Goal: Transaction & Acquisition: Obtain resource

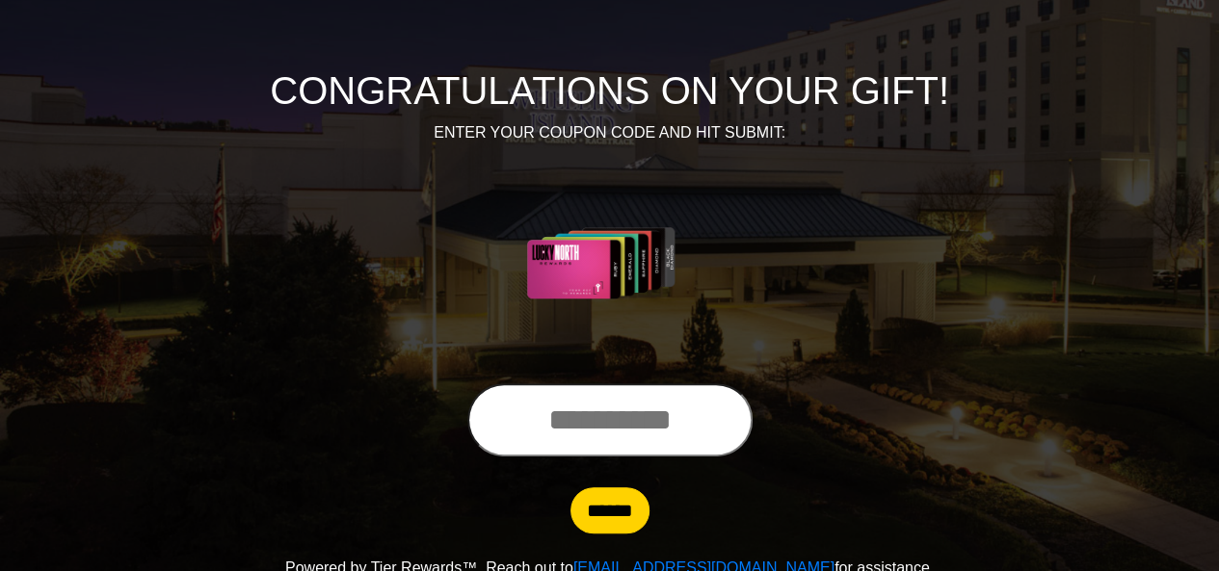
scroll to position [193, 0]
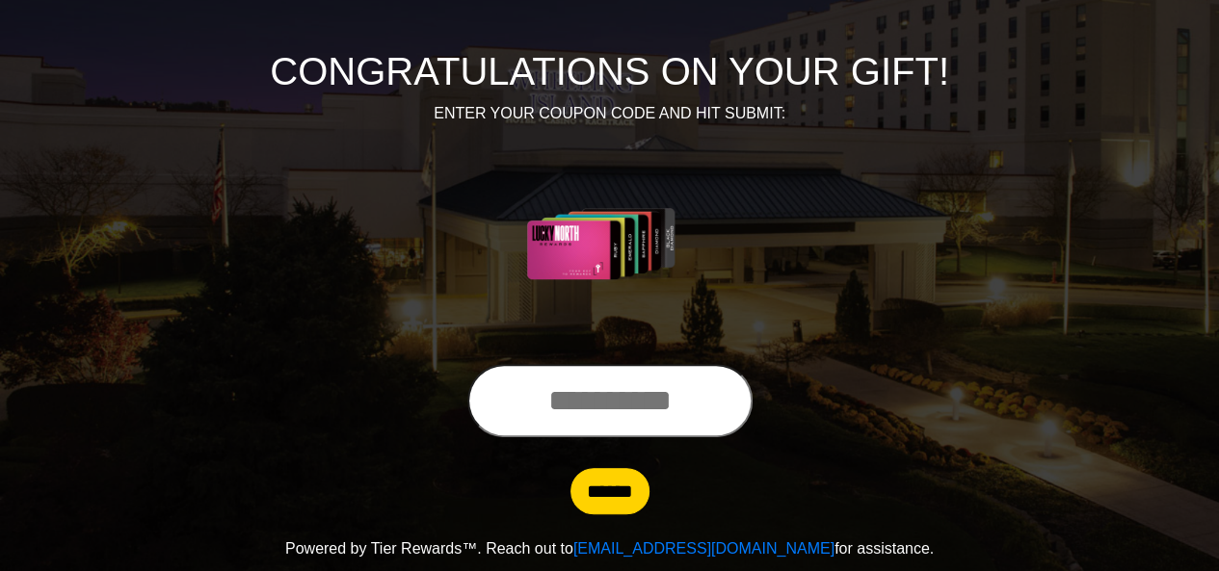
click at [517, 386] on input "text" at bounding box center [609, 400] width 285 height 73
type input "**********"
click at [622, 481] on input "******" at bounding box center [609, 491] width 79 height 46
click at [607, 492] on input "******" at bounding box center [609, 491] width 79 height 46
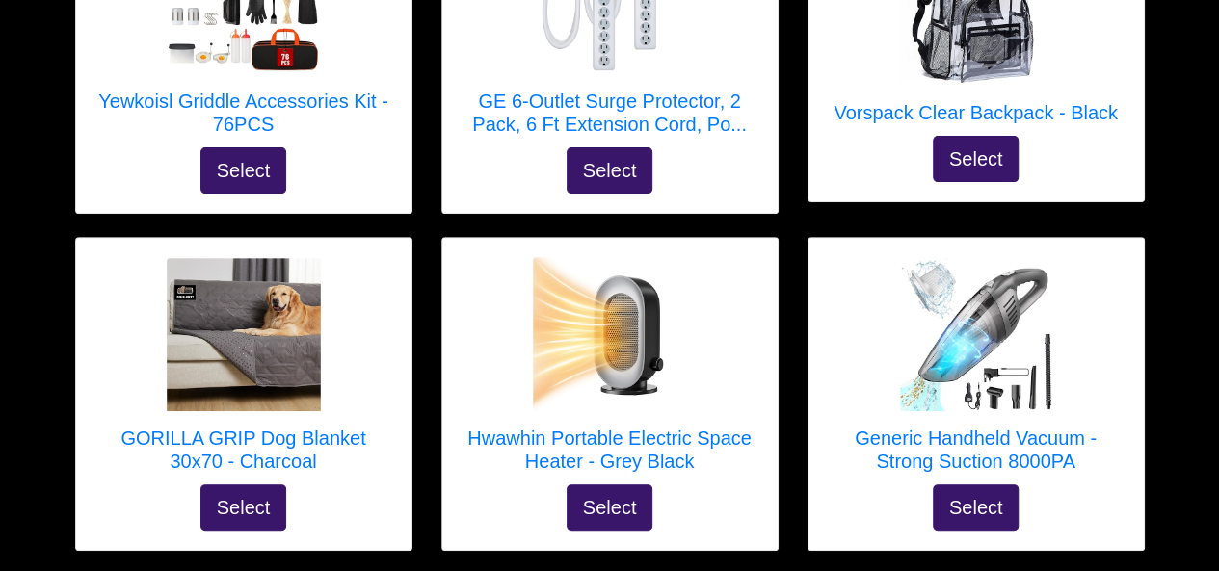
scroll to position [3812, 0]
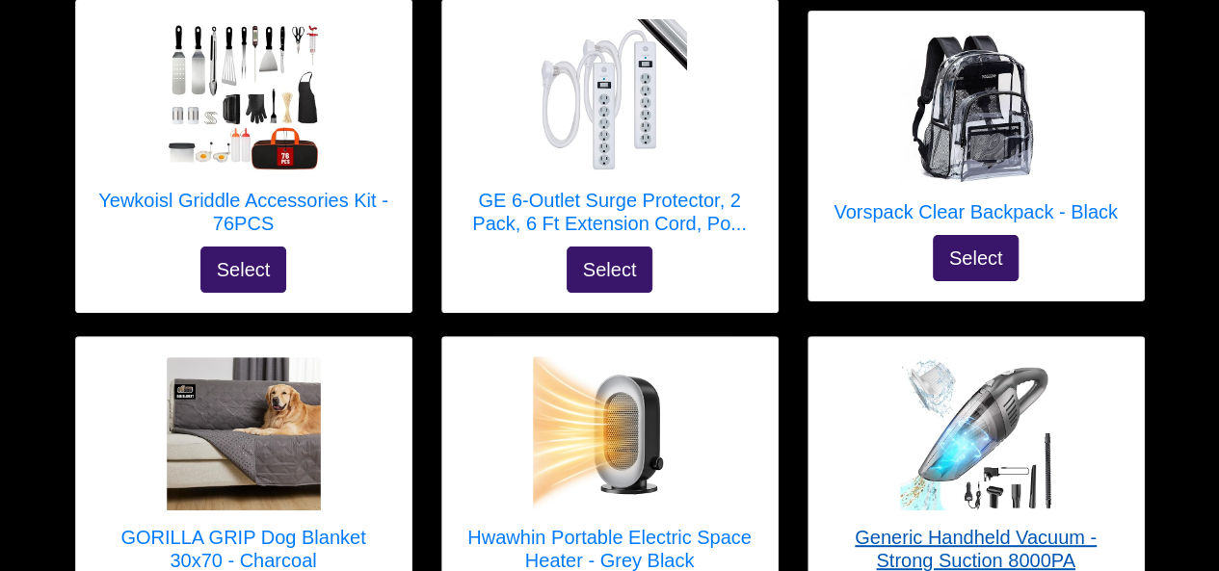
click at [938, 526] on h5 "Generic Handheld Vacuum - Strong Suction 8000PA" at bounding box center [976, 549] width 297 height 46
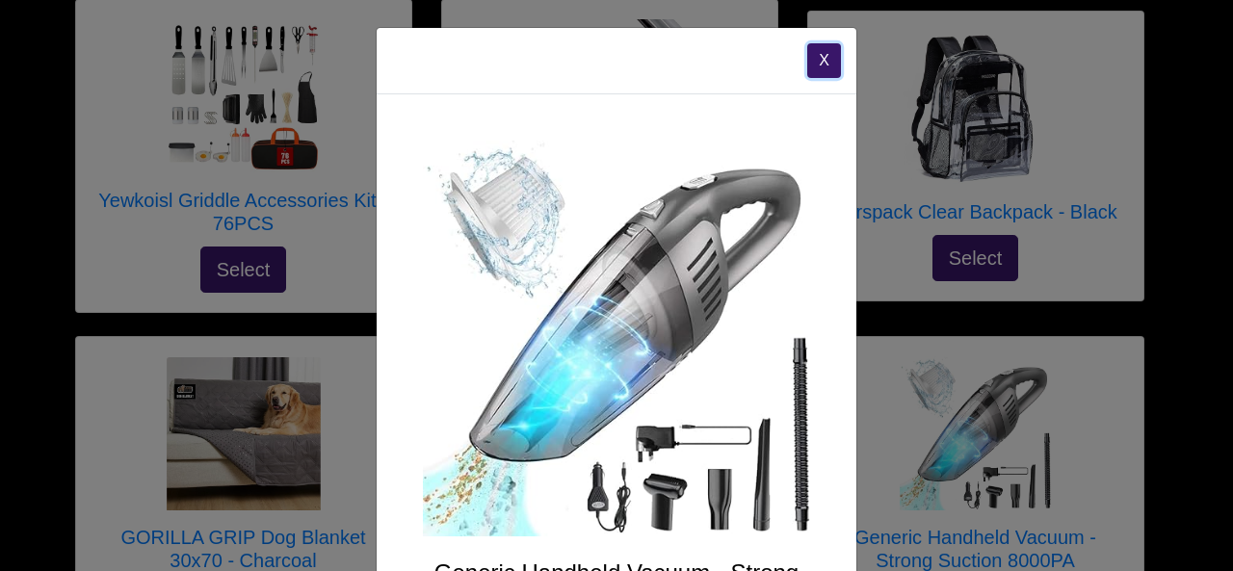
click at [826, 62] on button "X" at bounding box center [824, 60] width 34 height 35
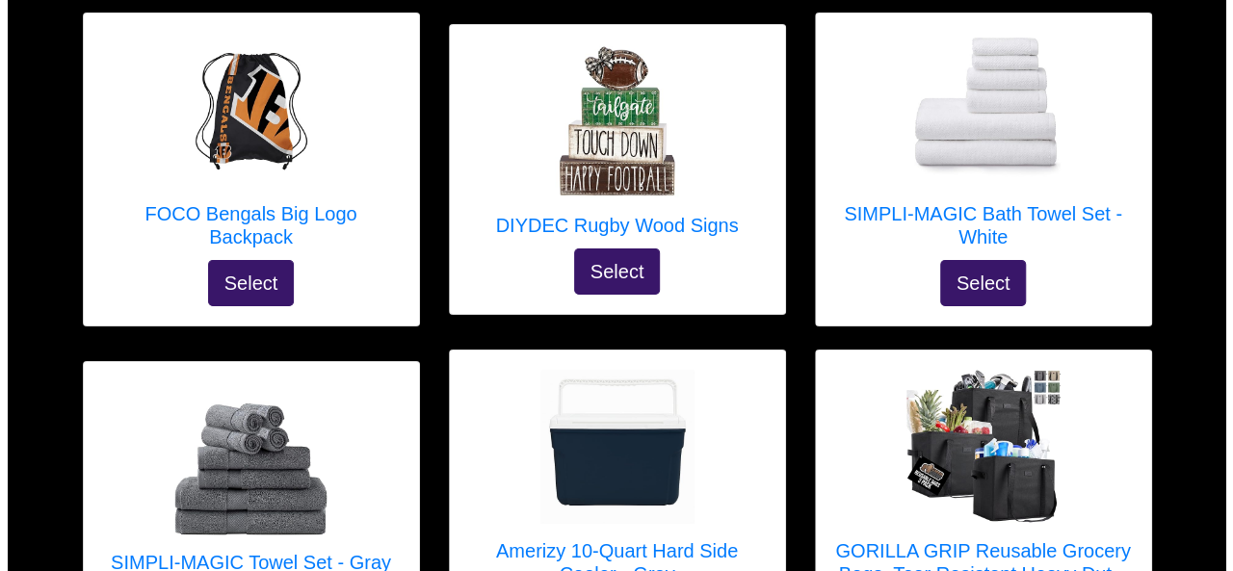
scroll to position [6938, 0]
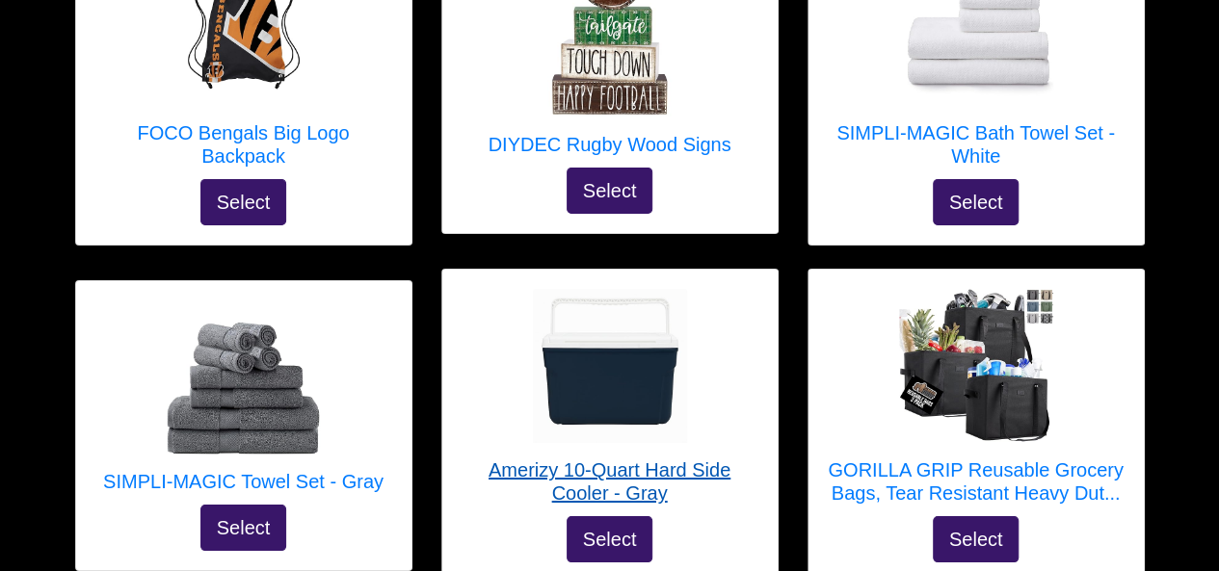
click at [602, 289] on img at bounding box center [610, 366] width 154 height 154
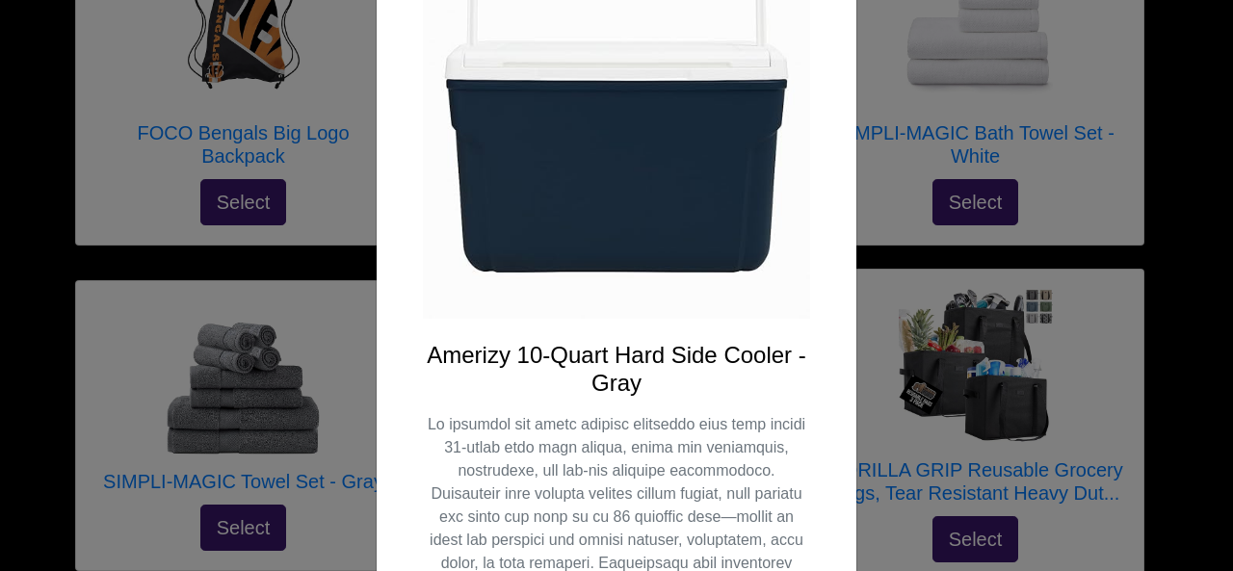
scroll to position [119, 0]
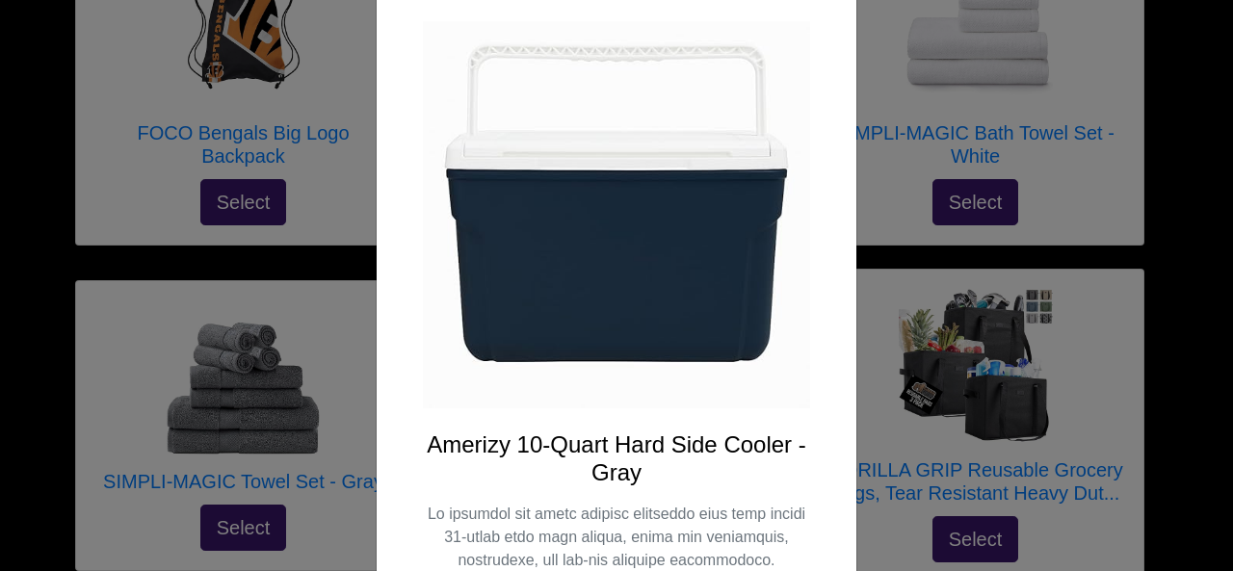
drag, startPoint x: 809, startPoint y: 79, endPoint x: 786, endPoint y: 220, distance: 142.5
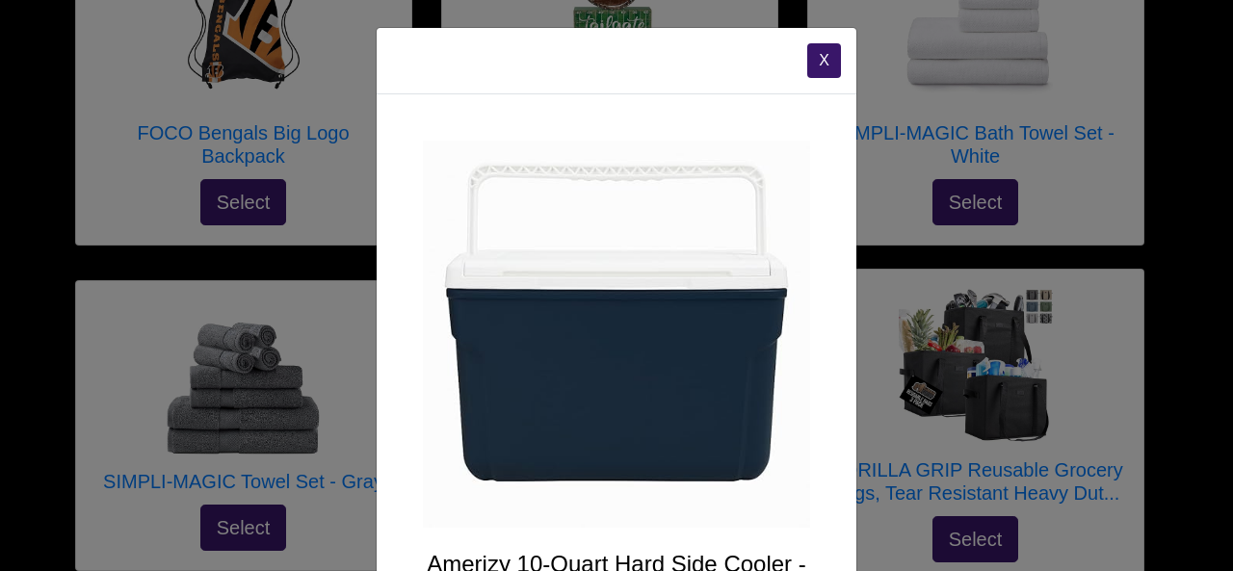
scroll to position [0, 0]
click at [813, 65] on button "X" at bounding box center [824, 60] width 34 height 35
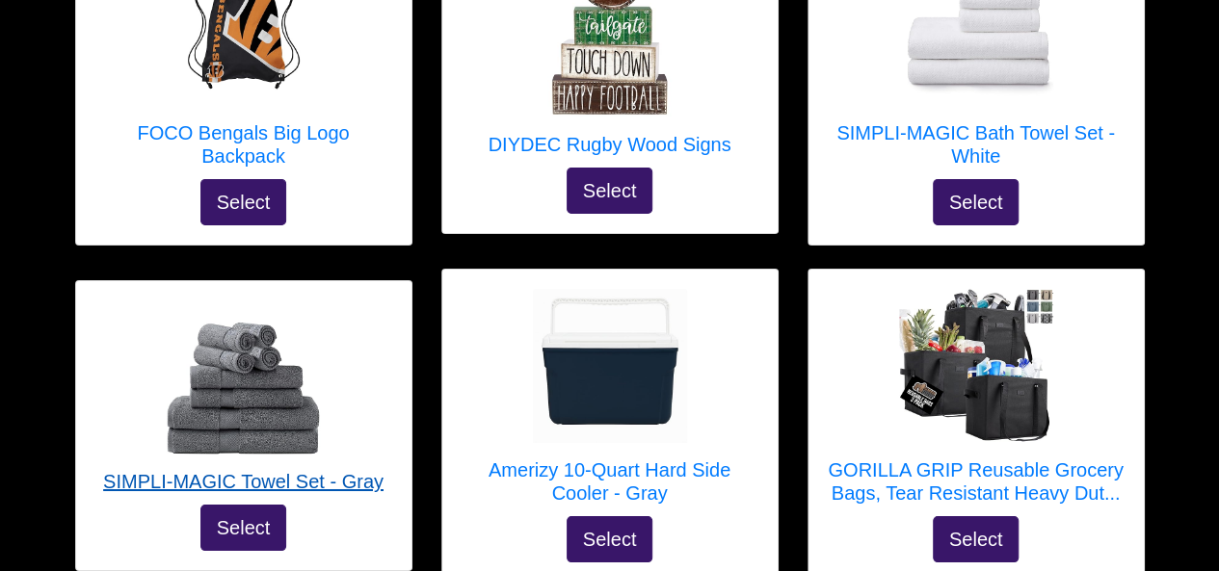
click at [264, 301] on img at bounding box center [244, 378] width 154 height 154
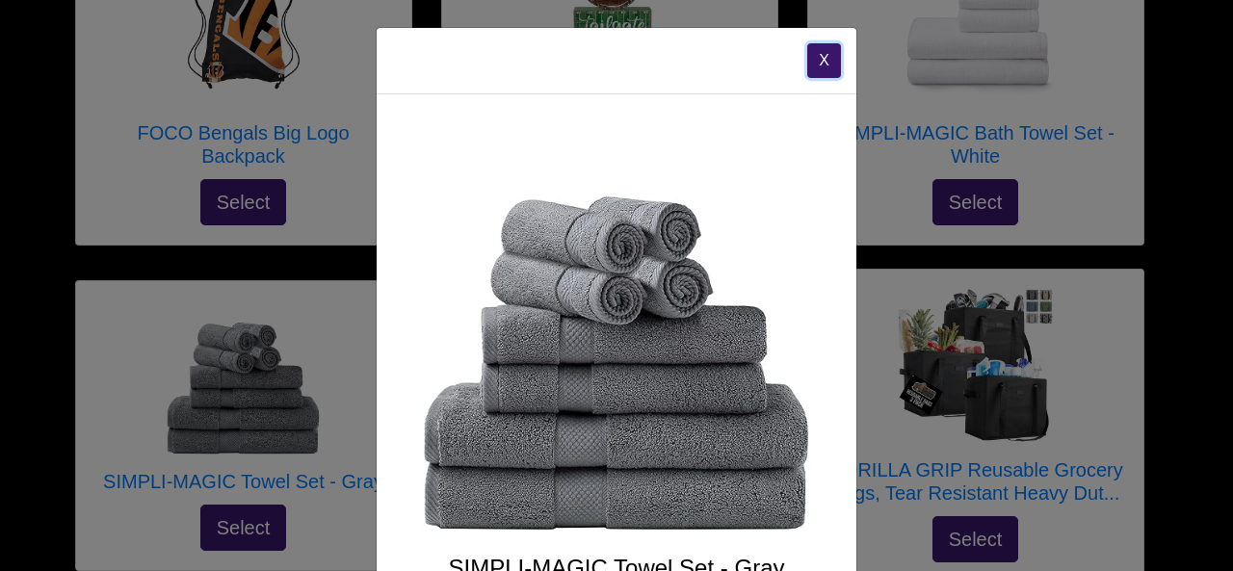
click at [809, 66] on button "X" at bounding box center [824, 60] width 34 height 35
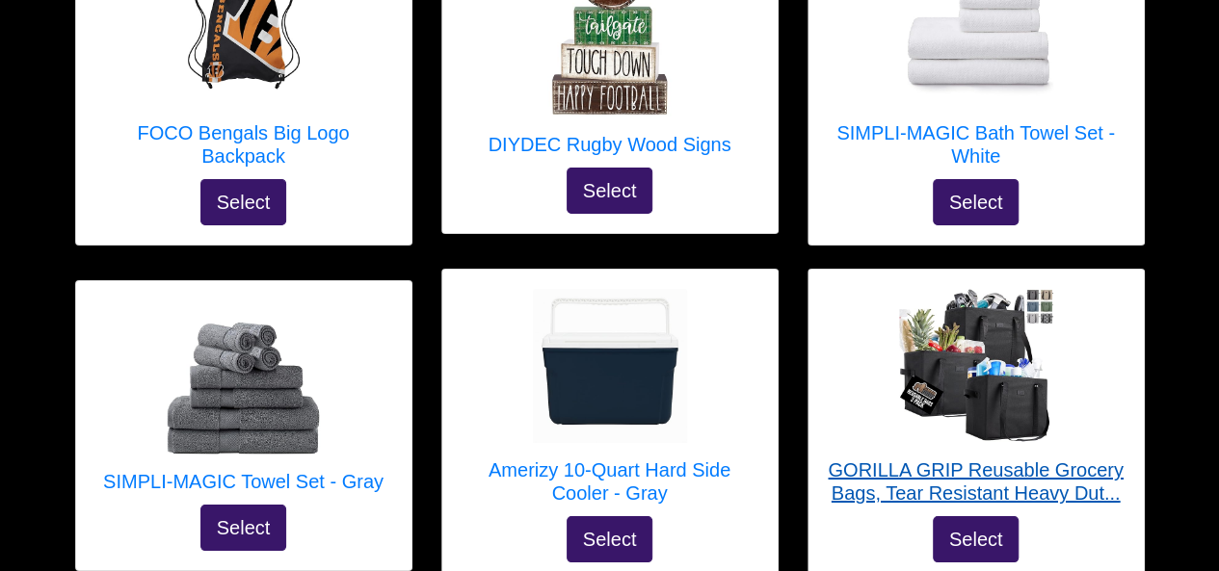
click at [994, 289] on img at bounding box center [976, 366] width 154 height 154
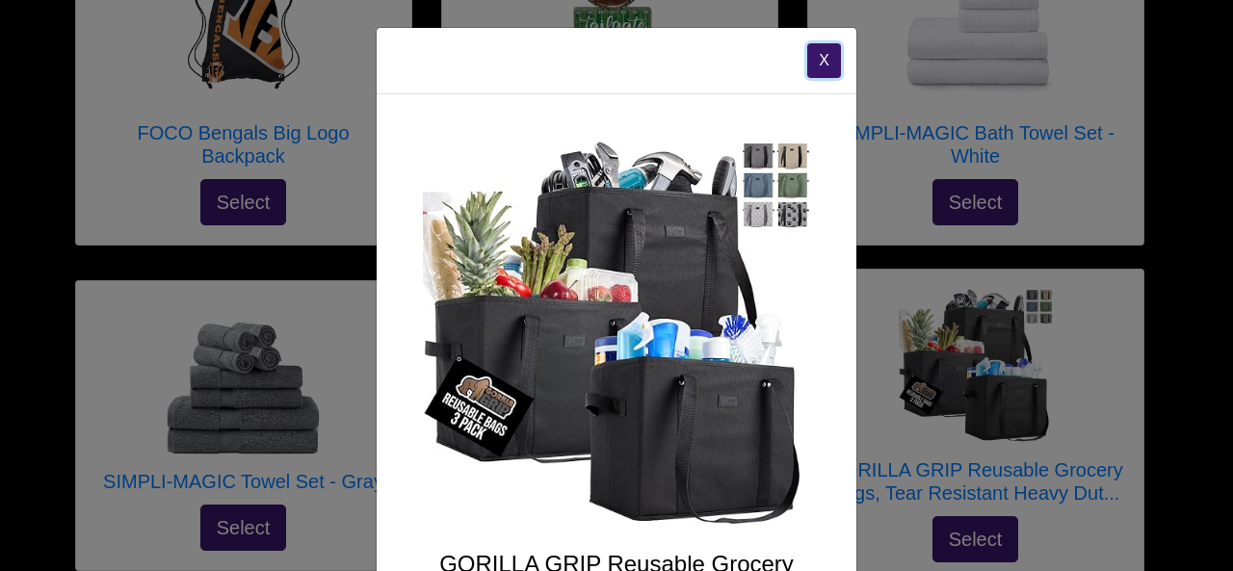
click at [812, 63] on button "X" at bounding box center [824, 60] width 34 height 35
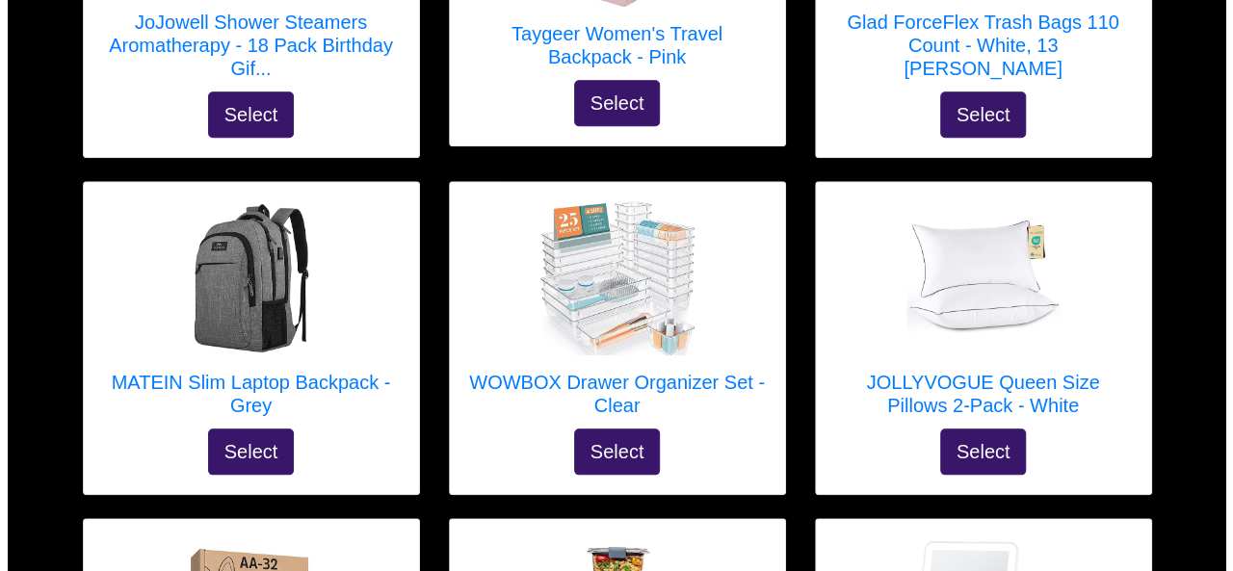
scroll to position [813, 0]
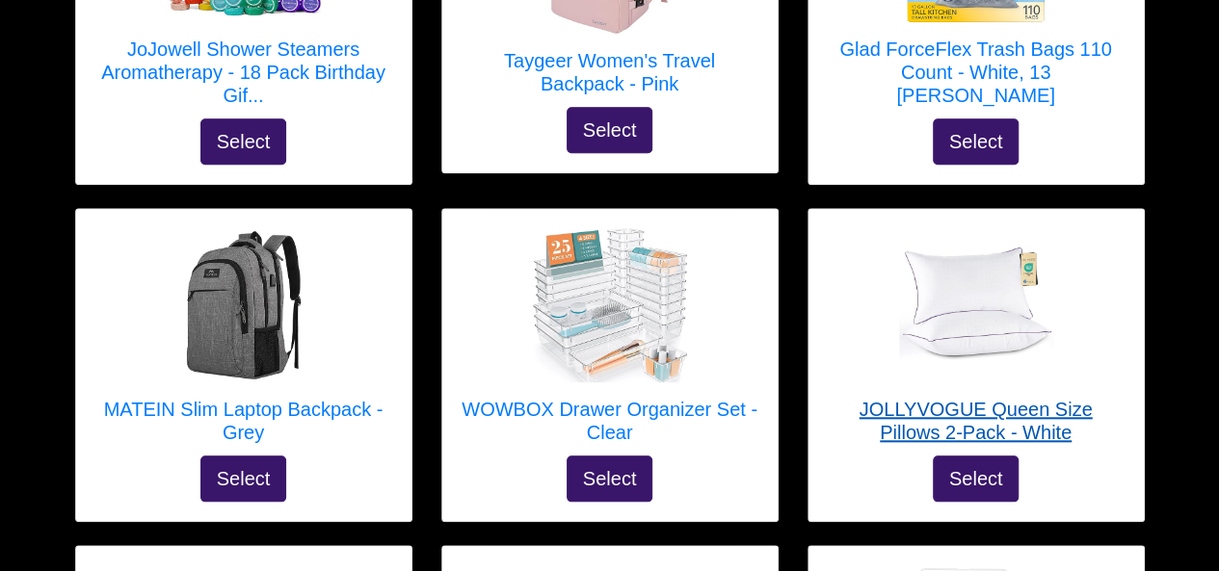
click at [1009, 285] on img at bounding box center [976, 305] width 154 height 154
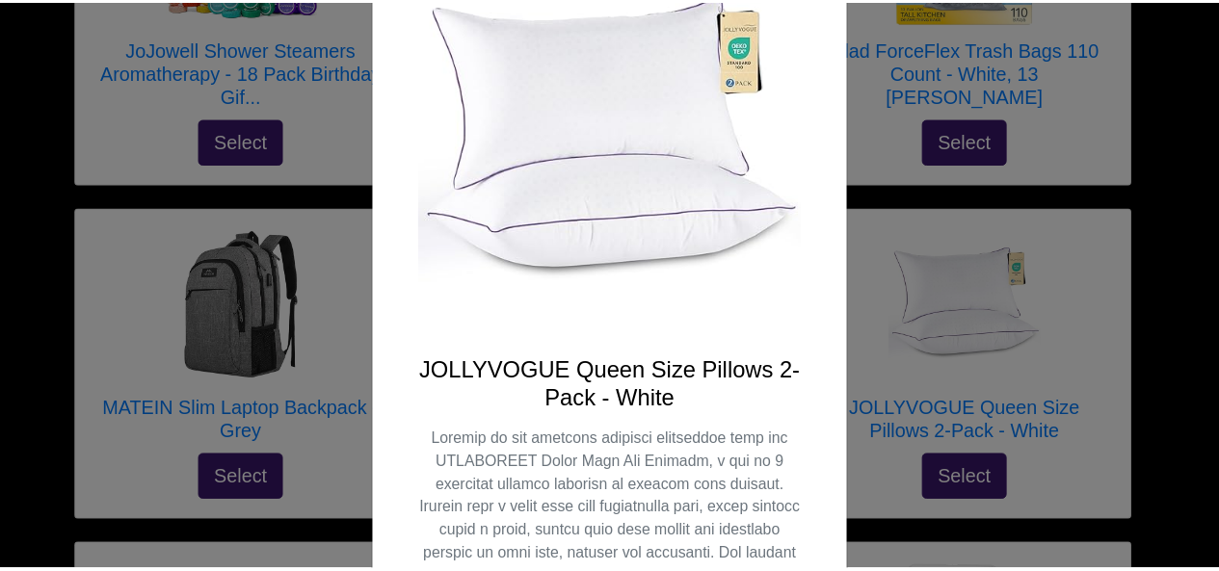
scroll to position [0, 0]
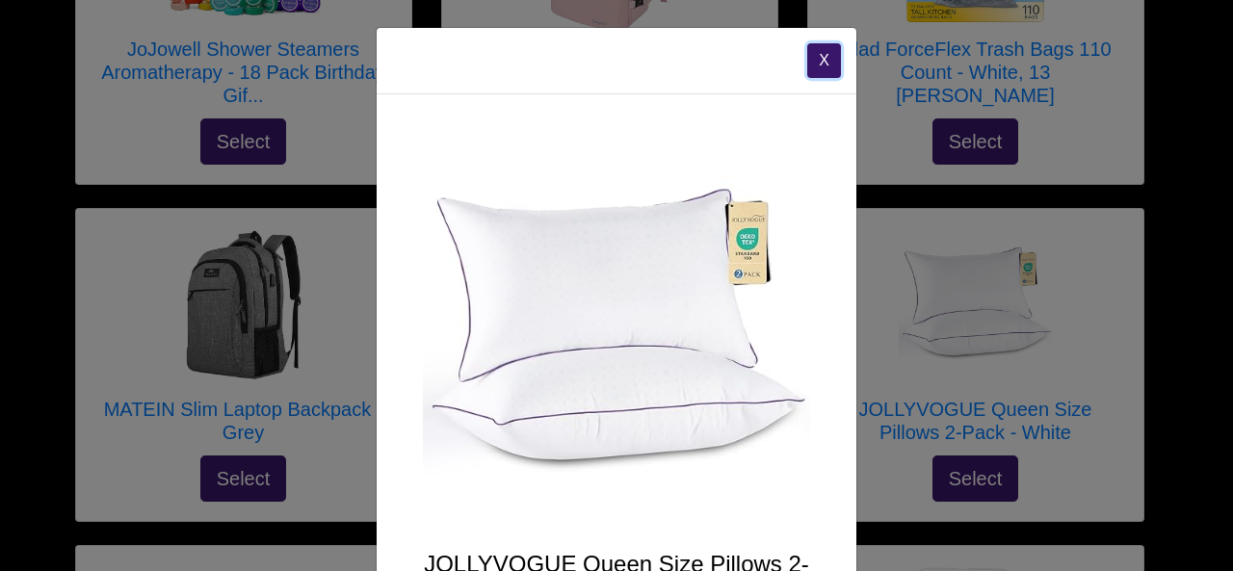
click at [822, 71] on button "X" at bounding box center [824, 60] width 34 height 35
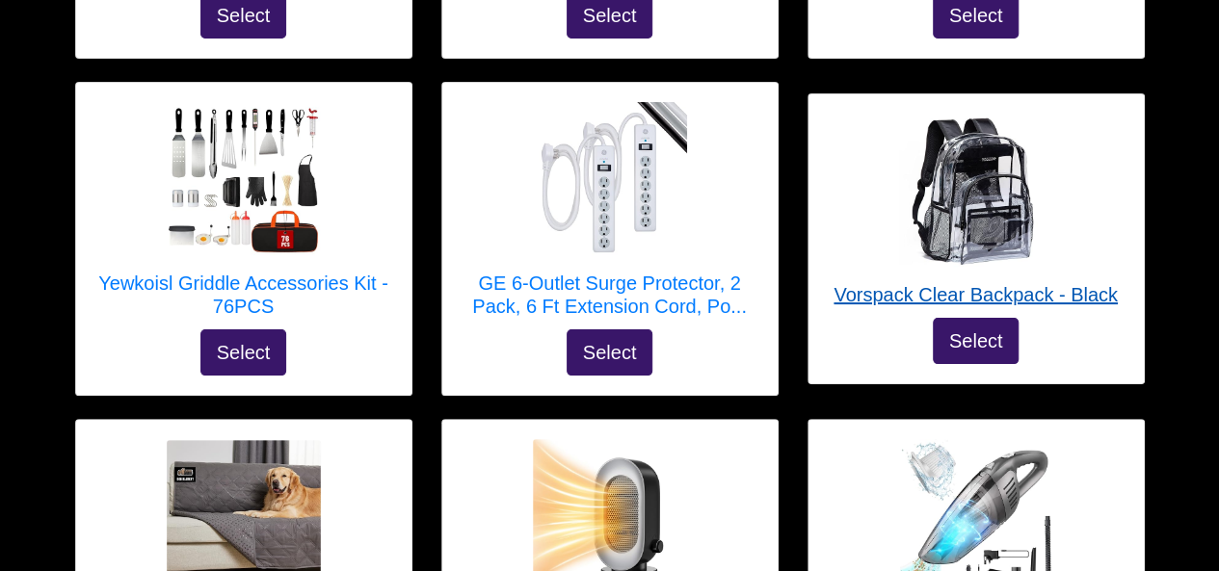
scroll to position [3667, 0]
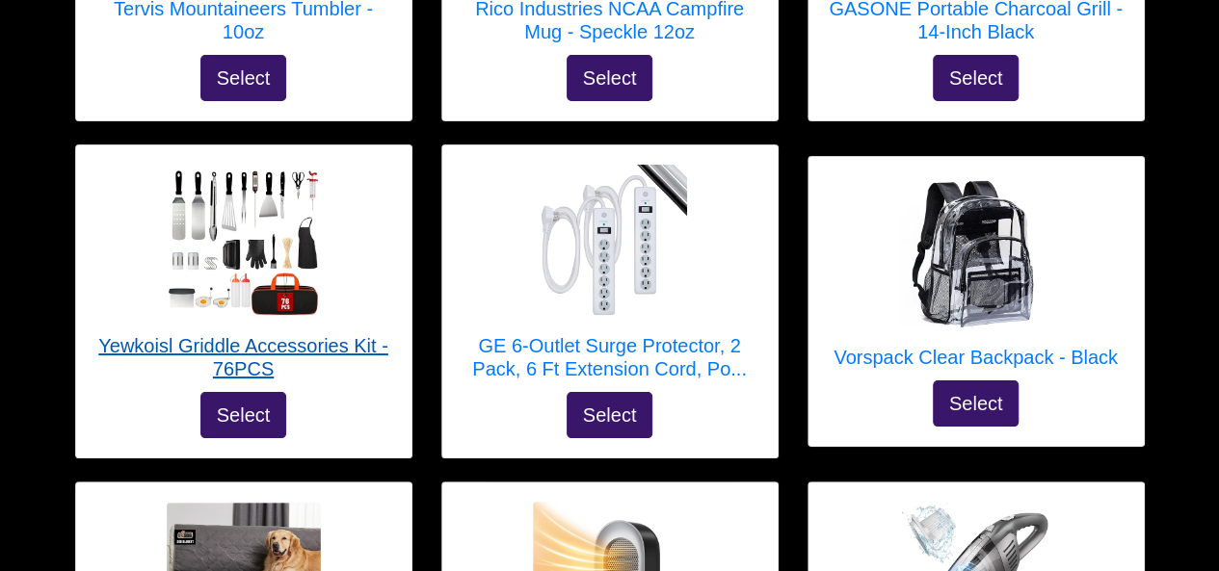
click at [203, 176] on img at bounding box center [244, 242] width 154 height 154
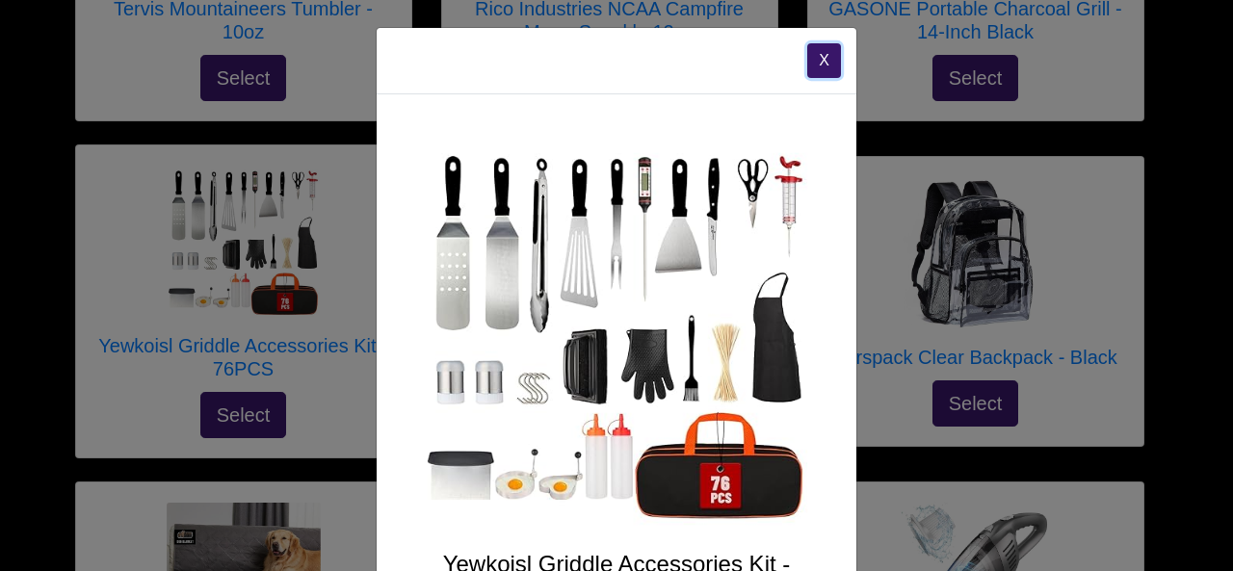
click at [823, 49] on button "X" at bounding box center [824, 60] width 34 height 35
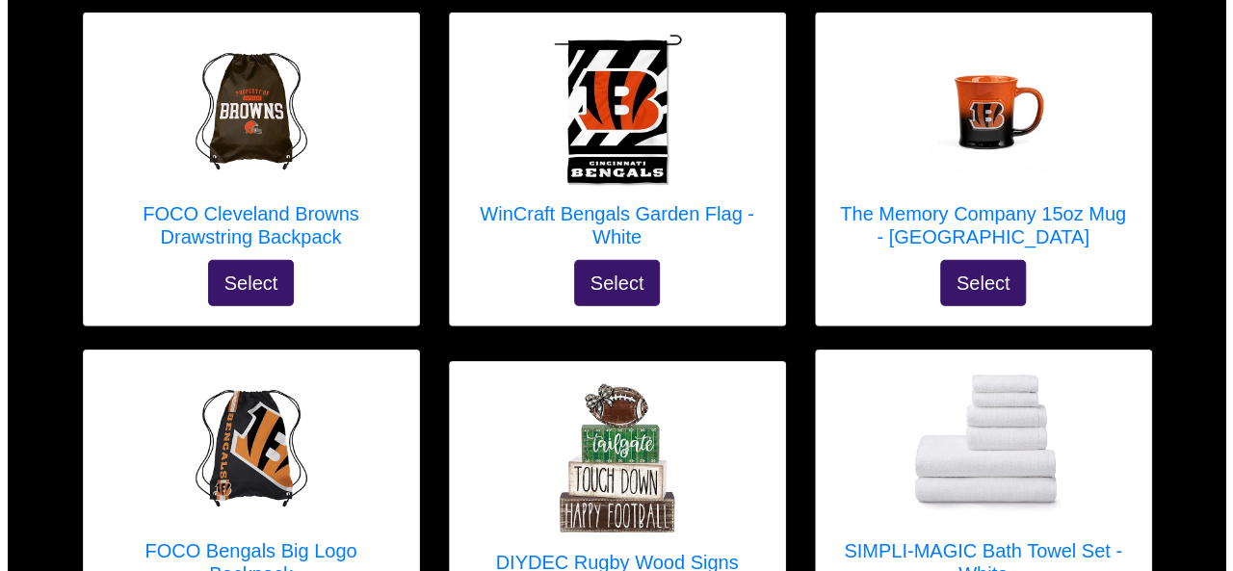
scroll to position [6511, 0]
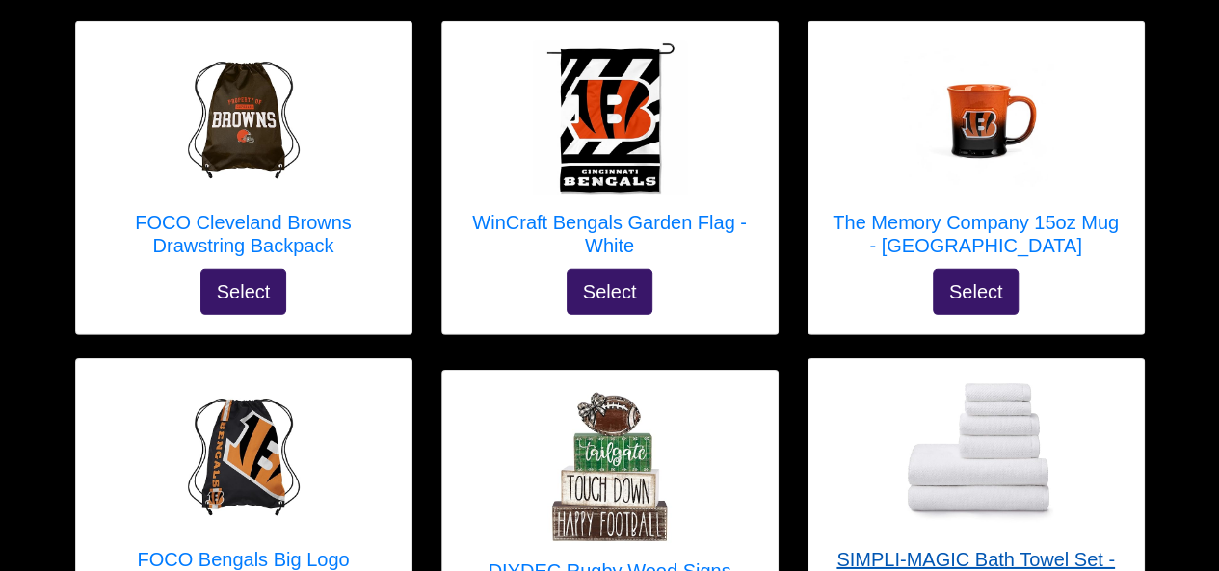
click at [988, 383] on img at bounding box center [976, 456] width 154 height 146
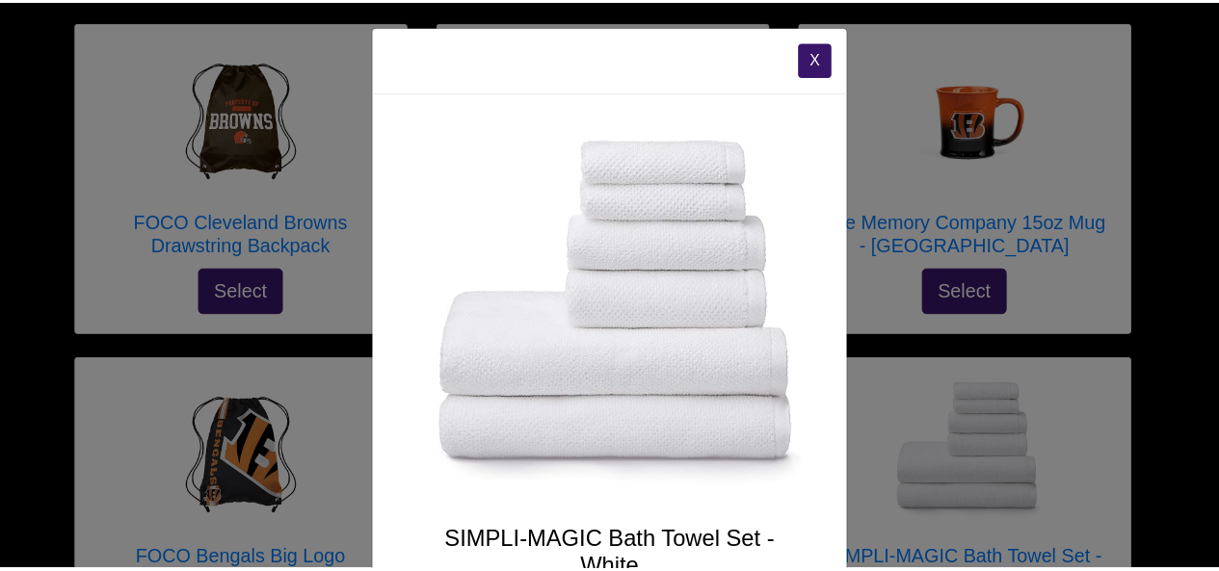
scroll to position [0, 0]
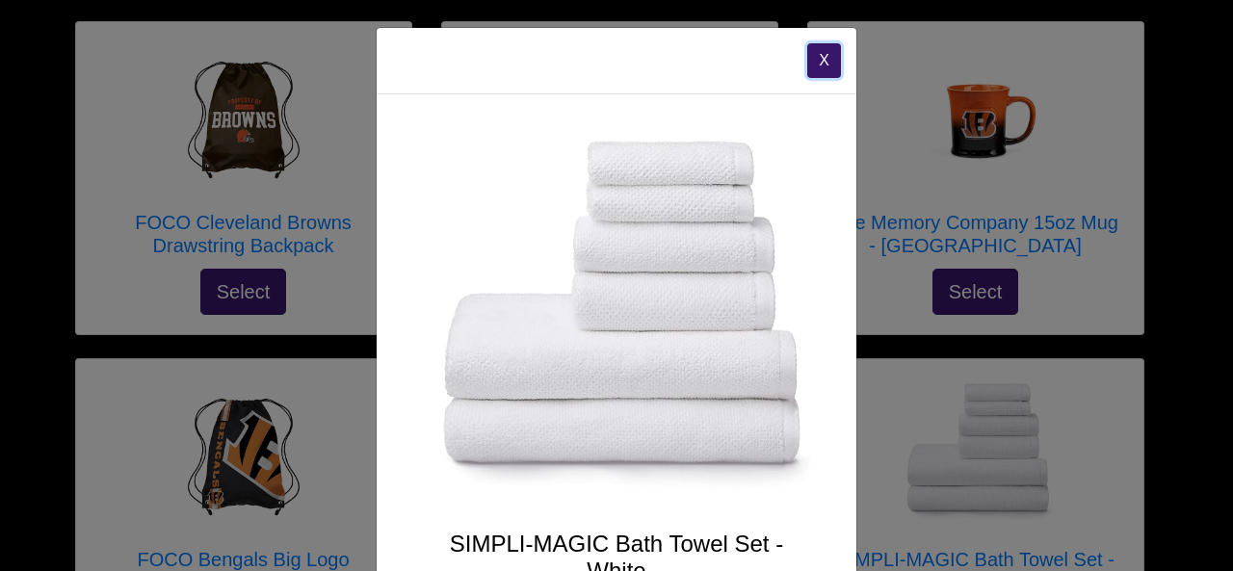
click at [821, 67] on button "X" at bounding box center [824, 60] width 34 height 35
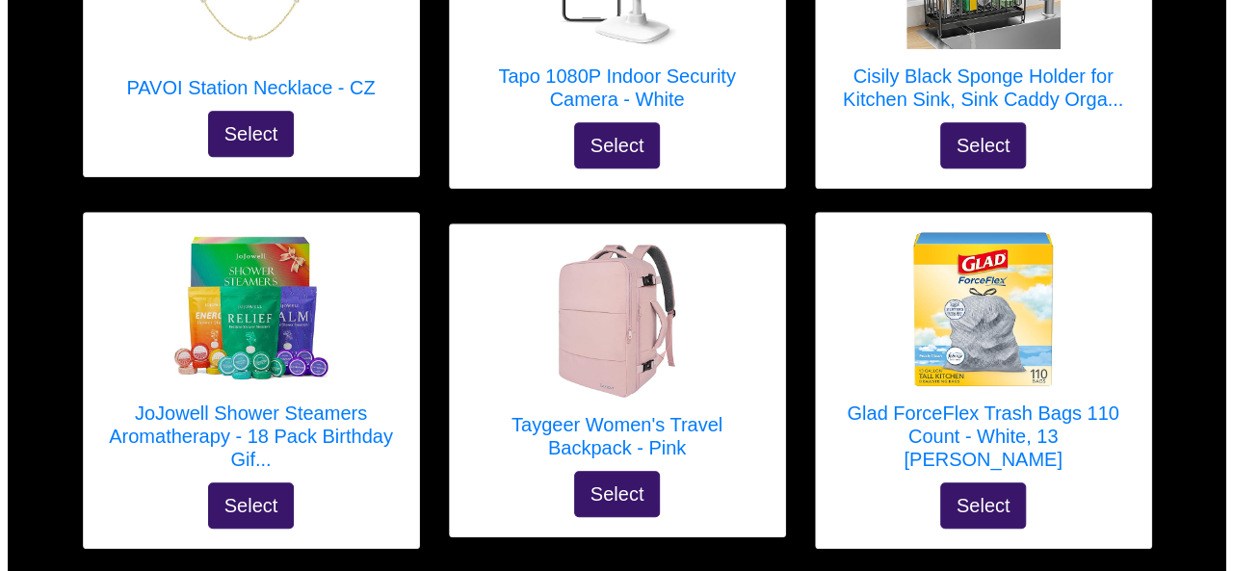
scroll to position [405, 0]
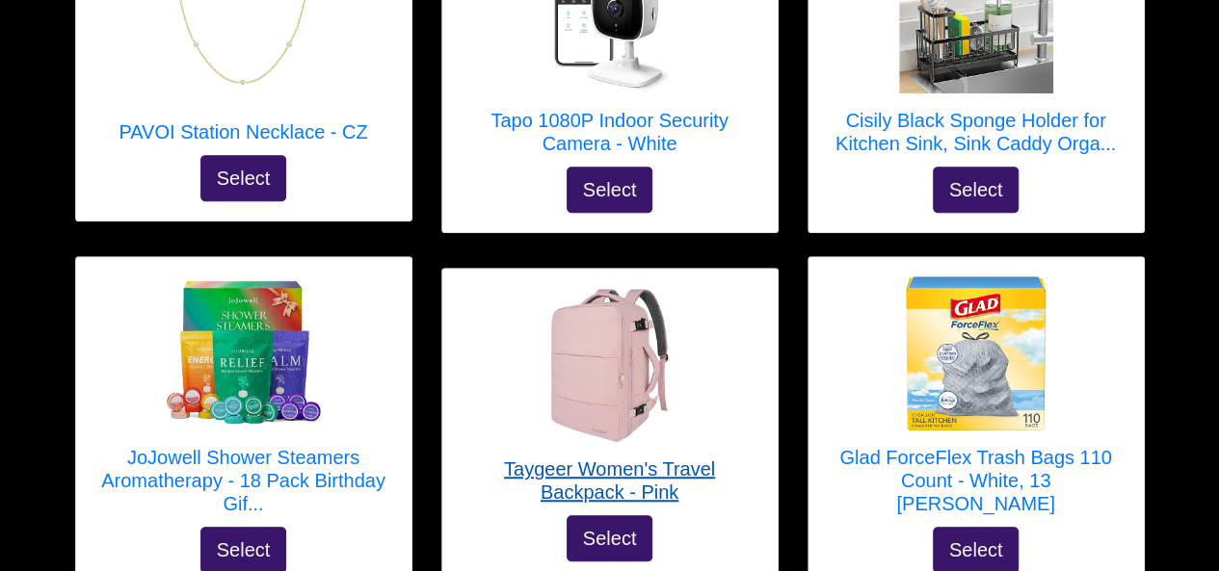
click at [586, 348] on img at bounding box center [610, 365] width 154 height 154
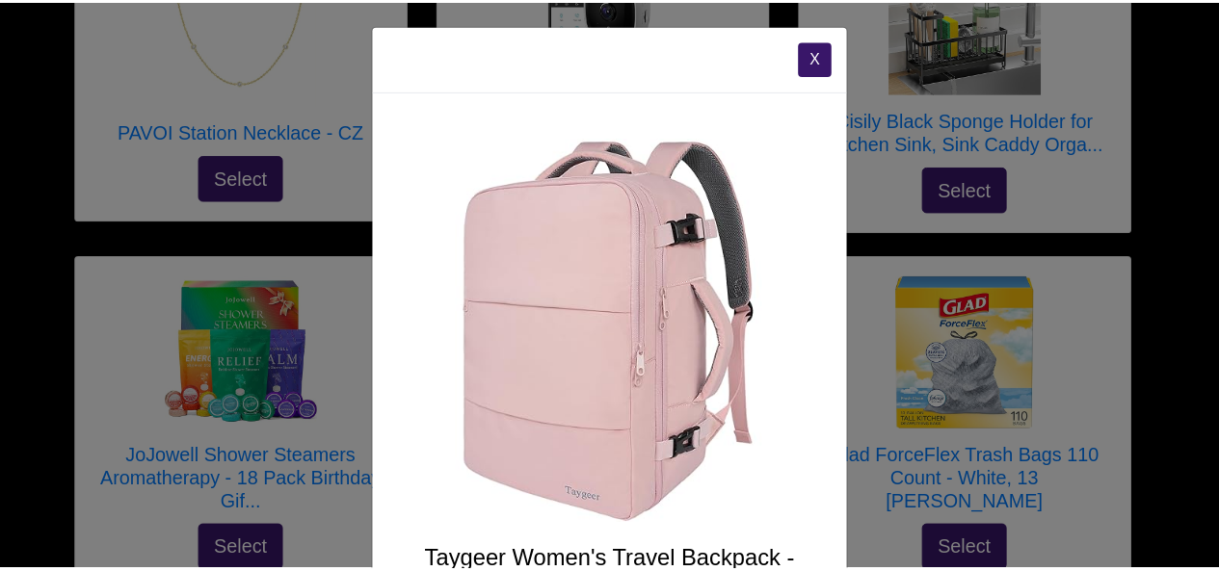
scroll to position [0, 0]
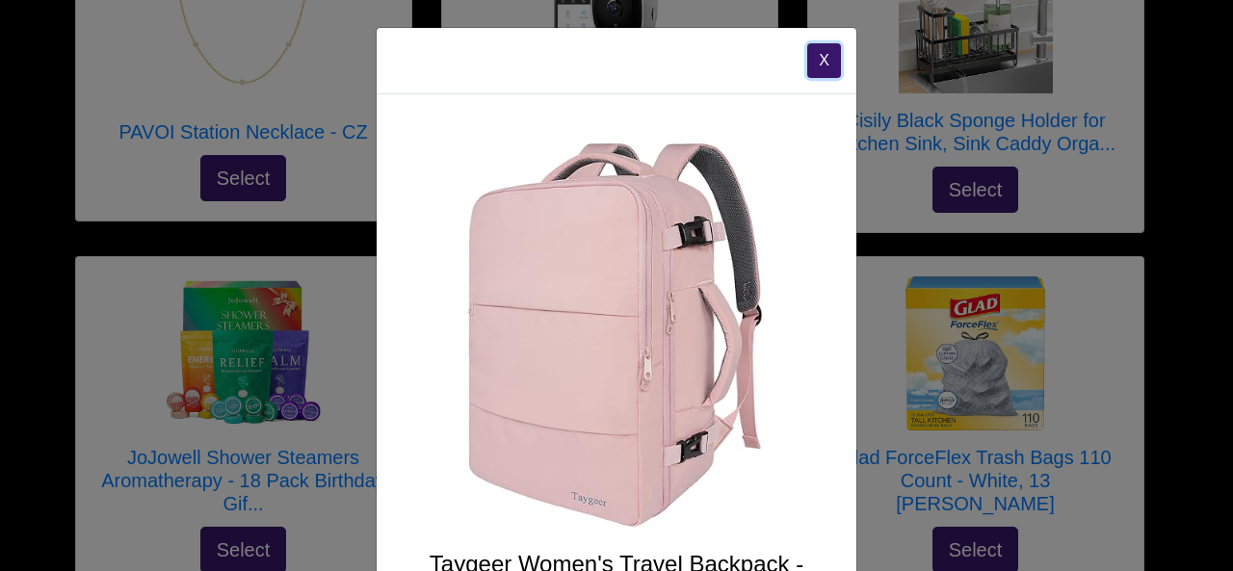
click at [813, 60] on button "X" at bounding box center [824, 60] width 34 height 35
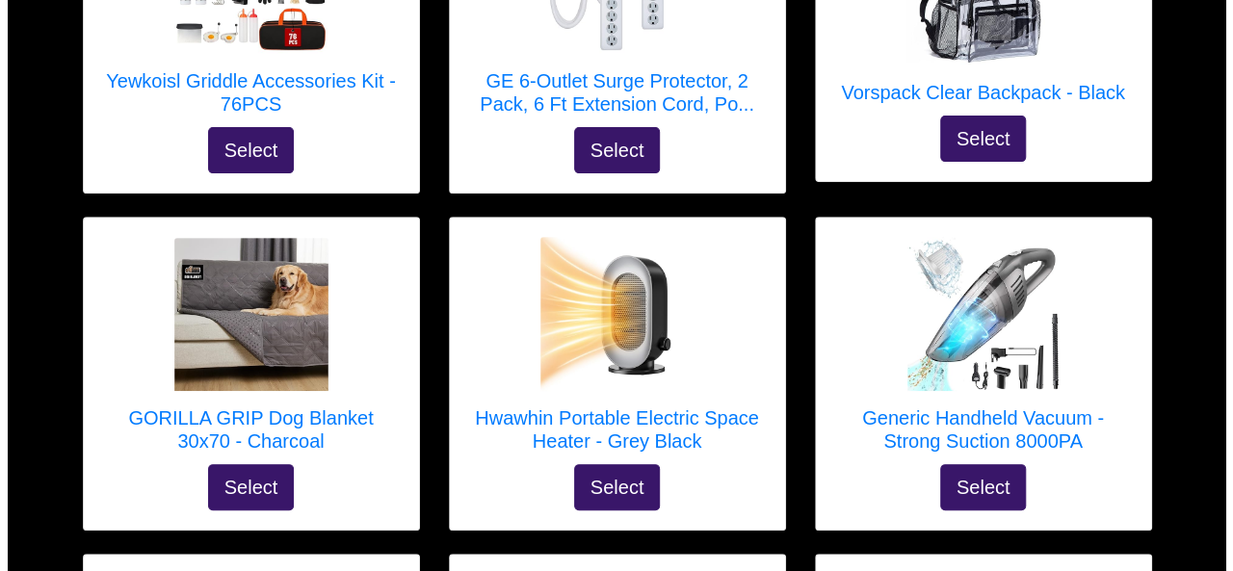
scroll to position [3923, 0]
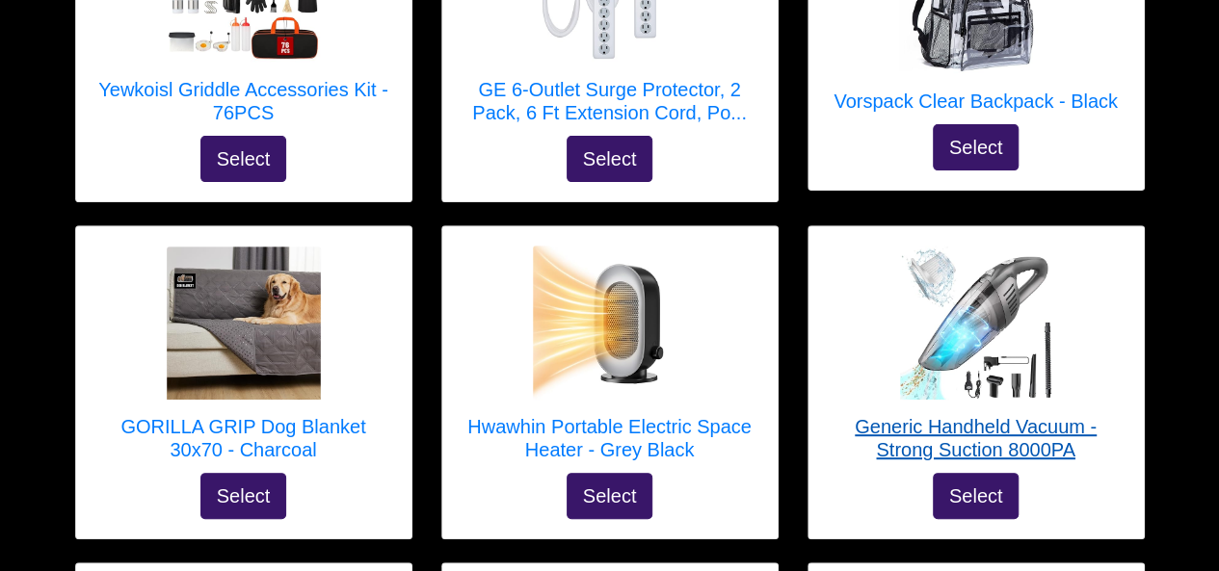
click at [984, 256] on img at bounding box center [976, 323] width 154 height 154
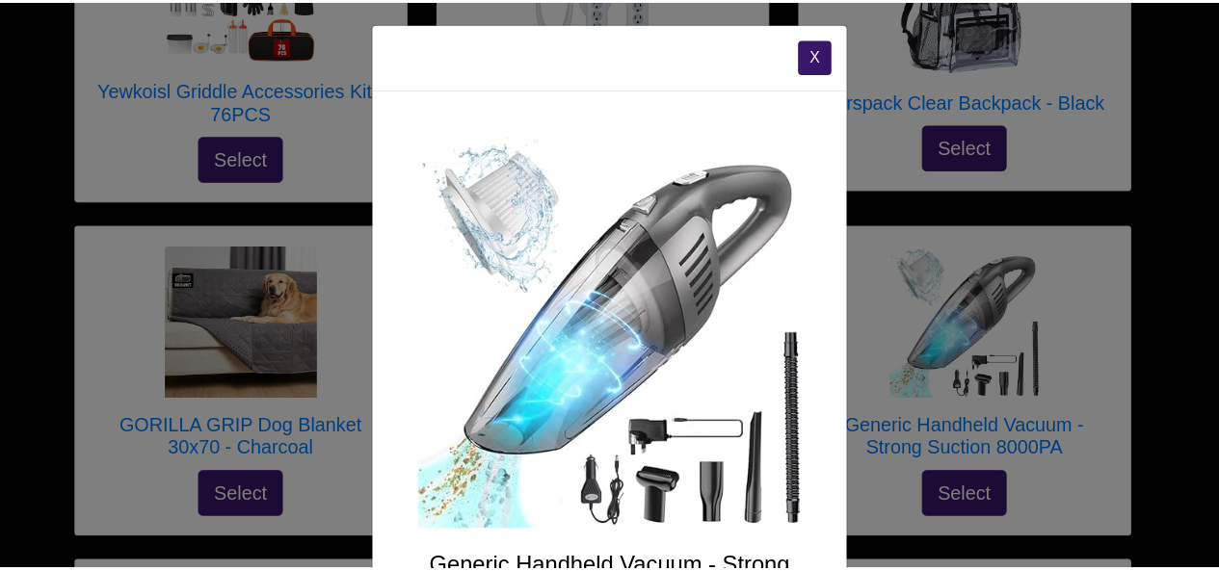
scroll to position [0, 0]
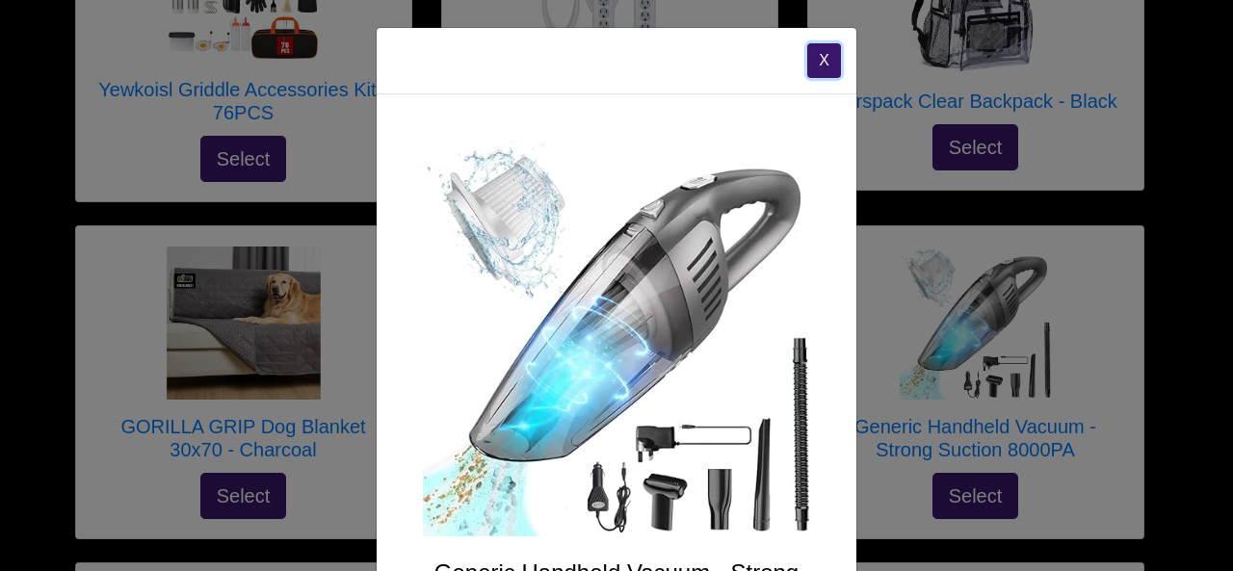
click at [809, 59] on button "X" at bounding box center [824, 60] width 34 height 35
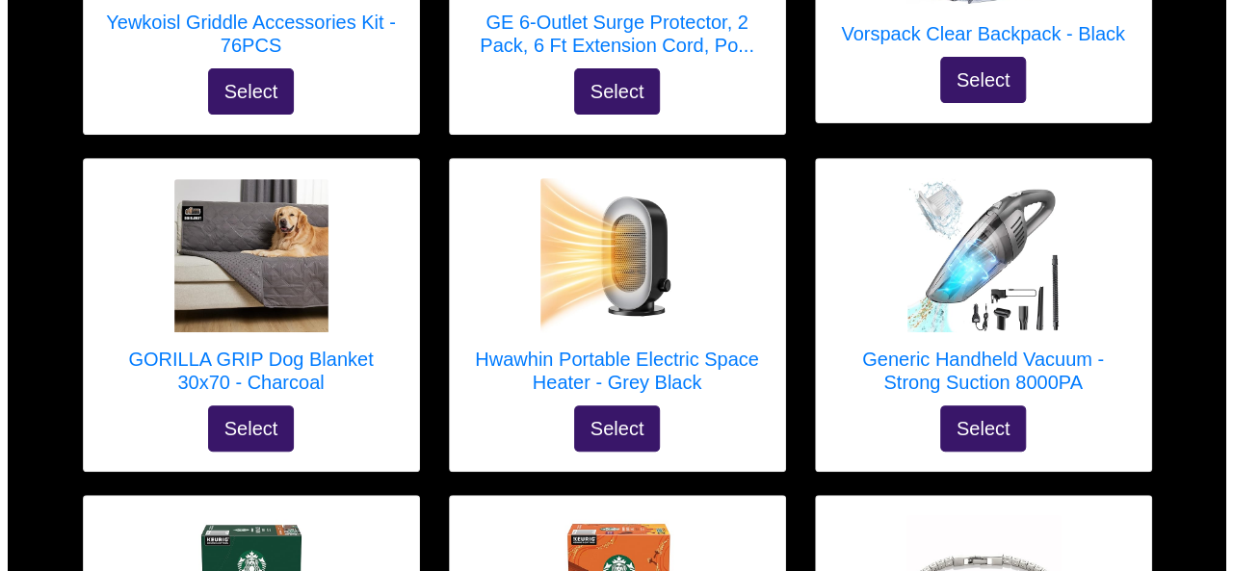
scroll to position [3972, 0]
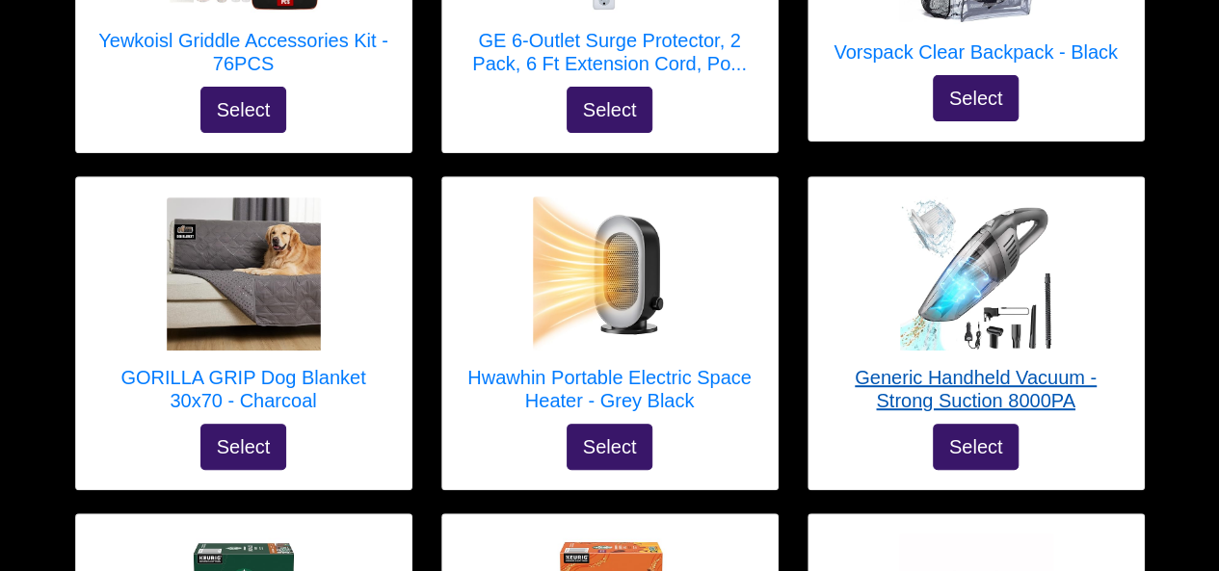
click at [966, 233] on img at bounding box center [976, 274] width 154 height 154
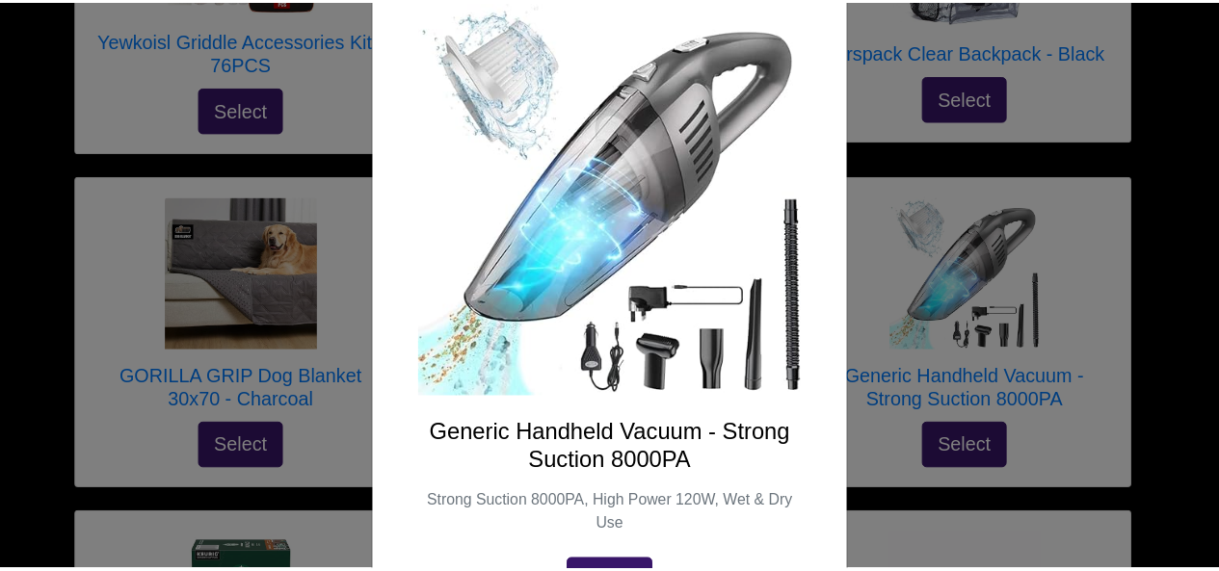
scroll to position [0, 0]
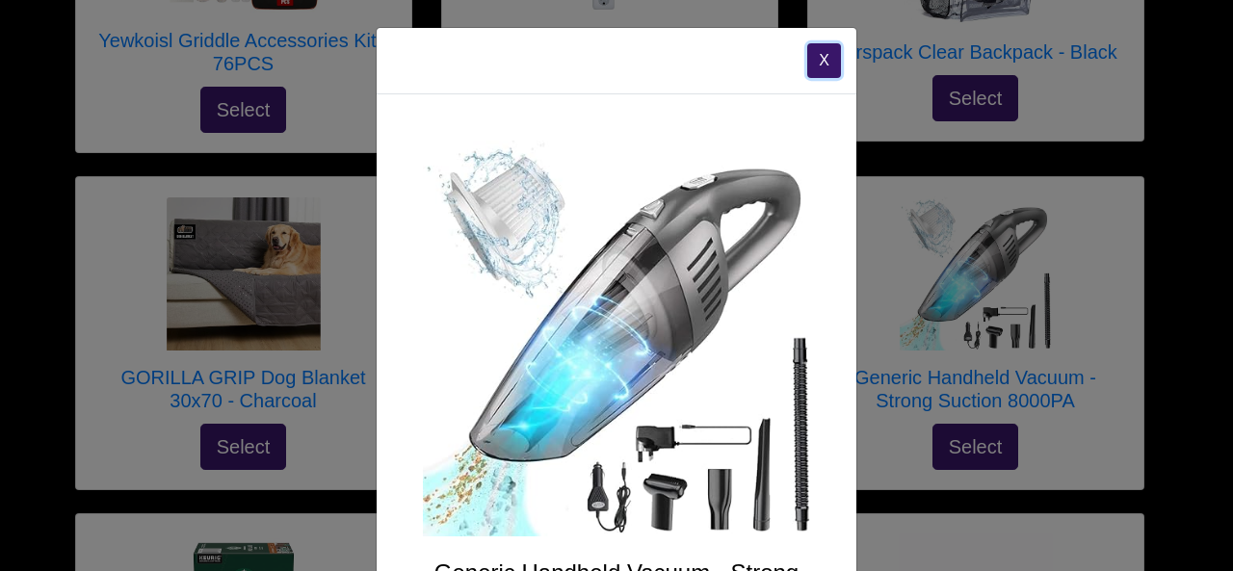
click at [807, 61] on button "X" at bounding box center [824, 60] width 34 height 35
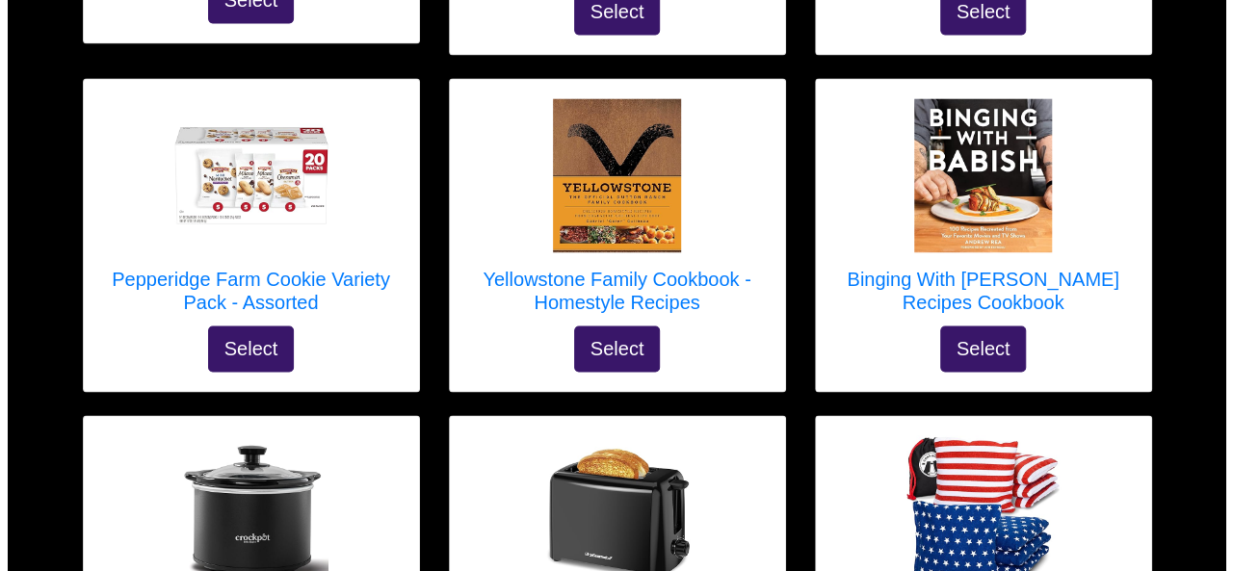
scroll to position [5064, 0]
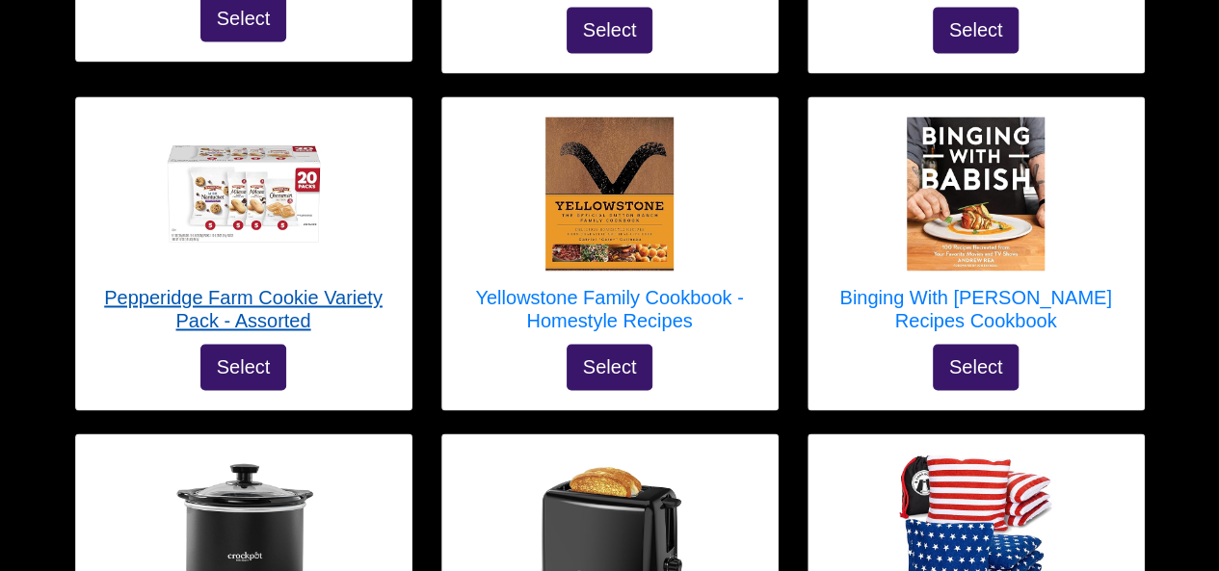
click at [271, 130] on img at bounding box center [244, 194] width 154 height 154
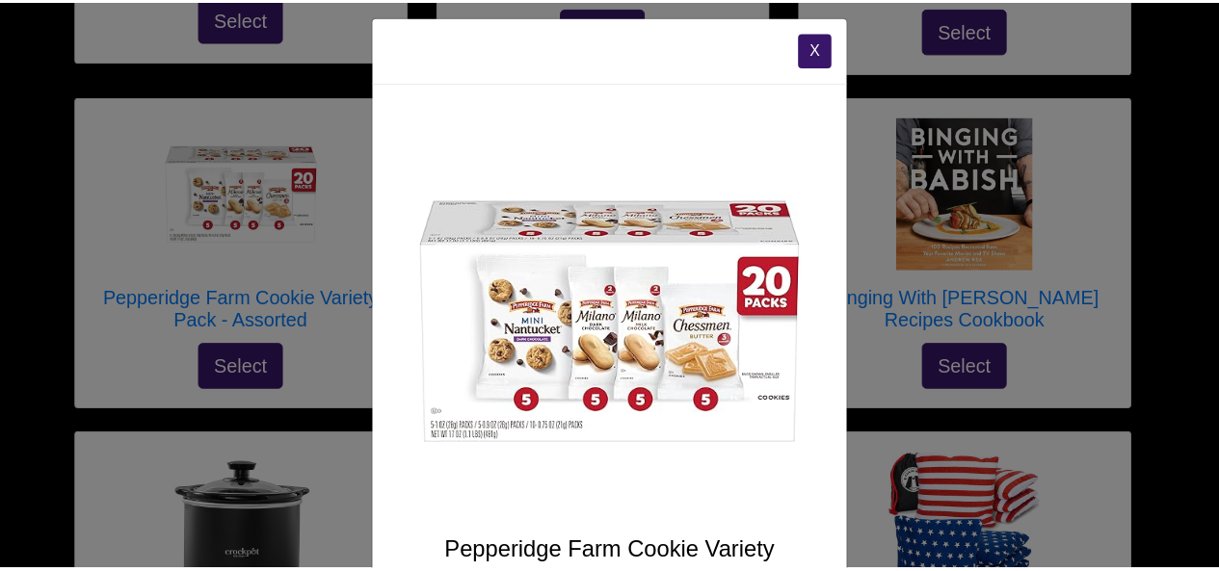
scroll to position [0, 0]
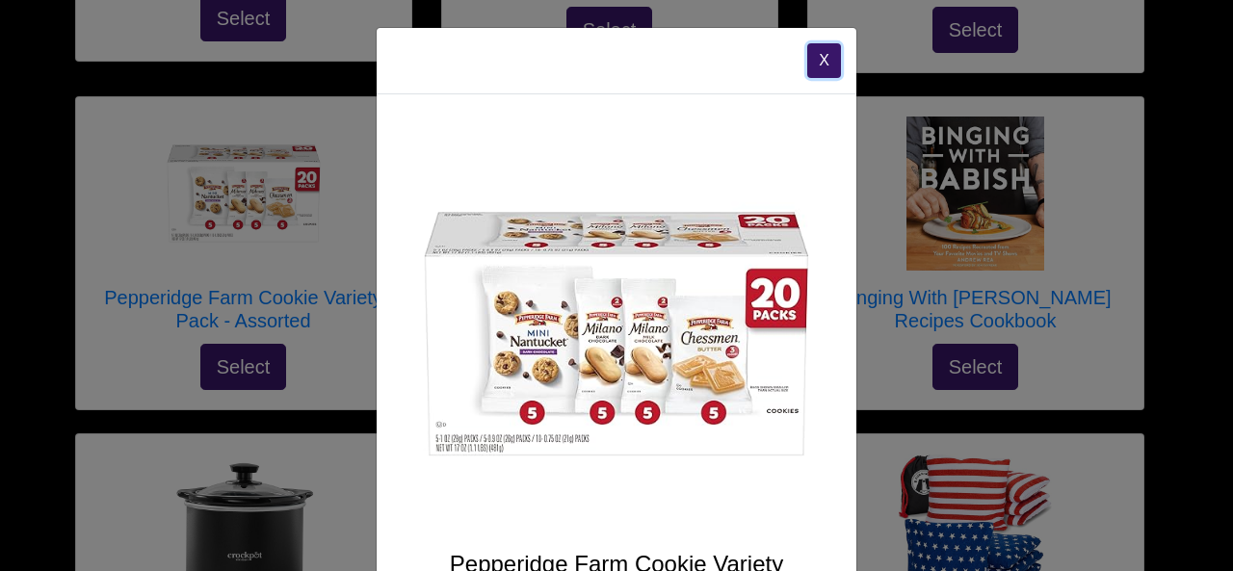
click at [810, 57] on button "X" at bounding box center [824, 60] width 34 height 35
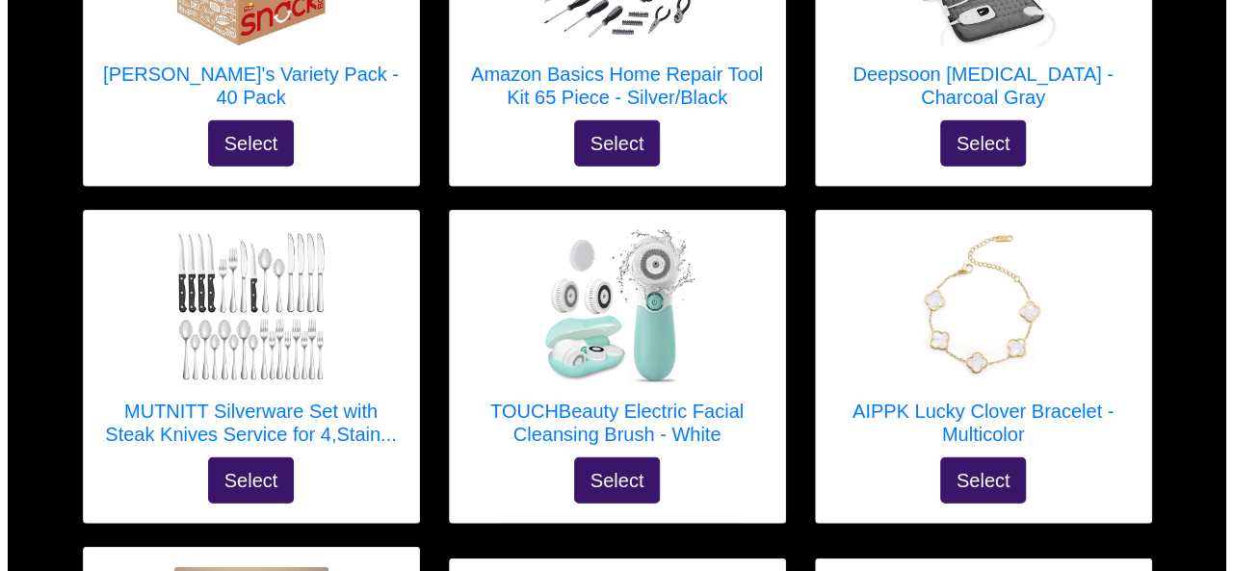
scroll to position [2220, 0]
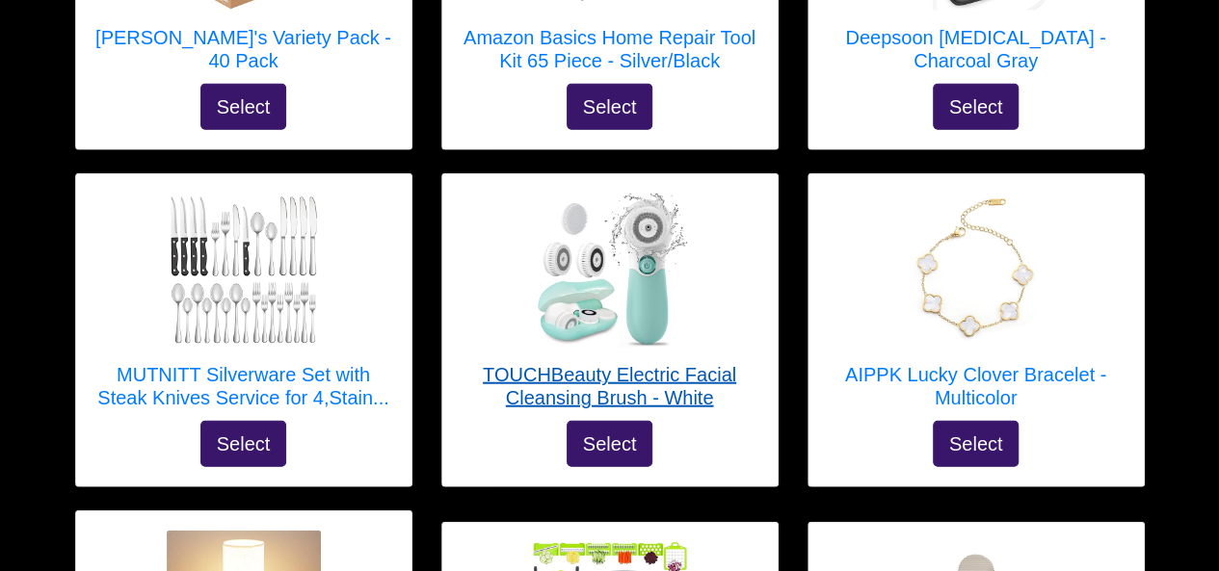
click at [563, 231] on img at bounding box center [610, 271] width 154 height 154
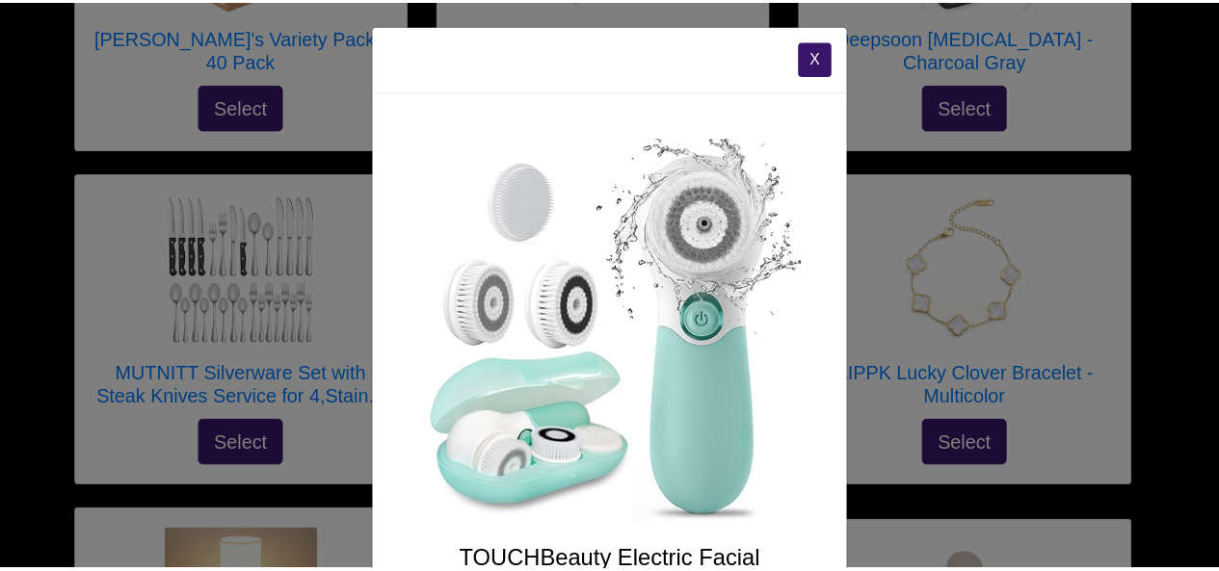
scroll to position [0, 0]
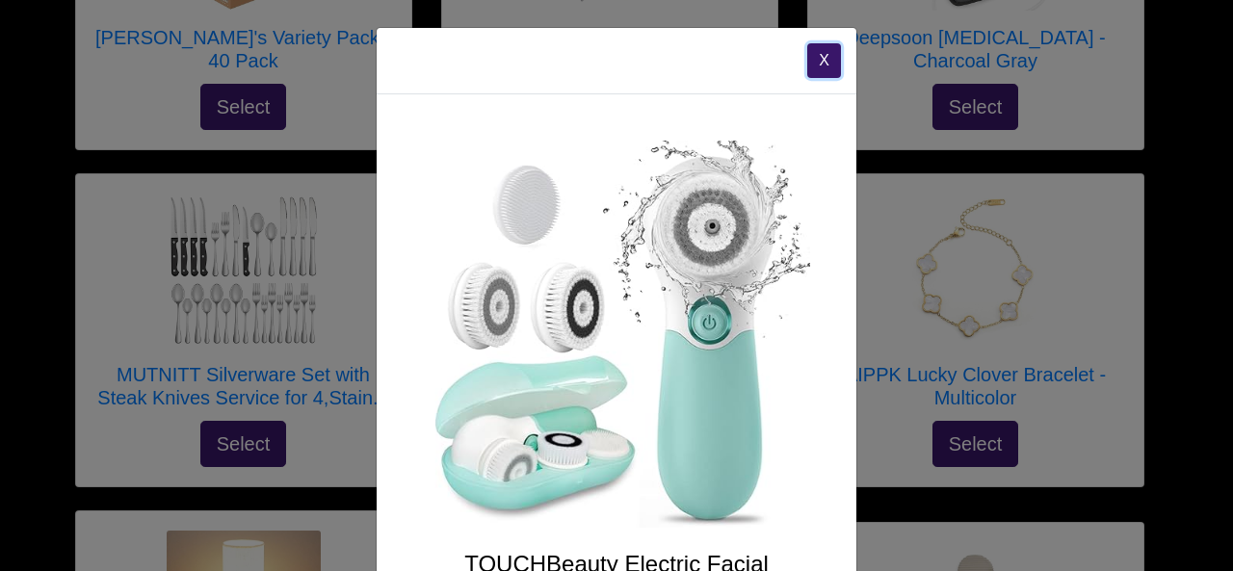
click at [807, 68] on button "X" at bounding box center [824, 60] width 34 height 35
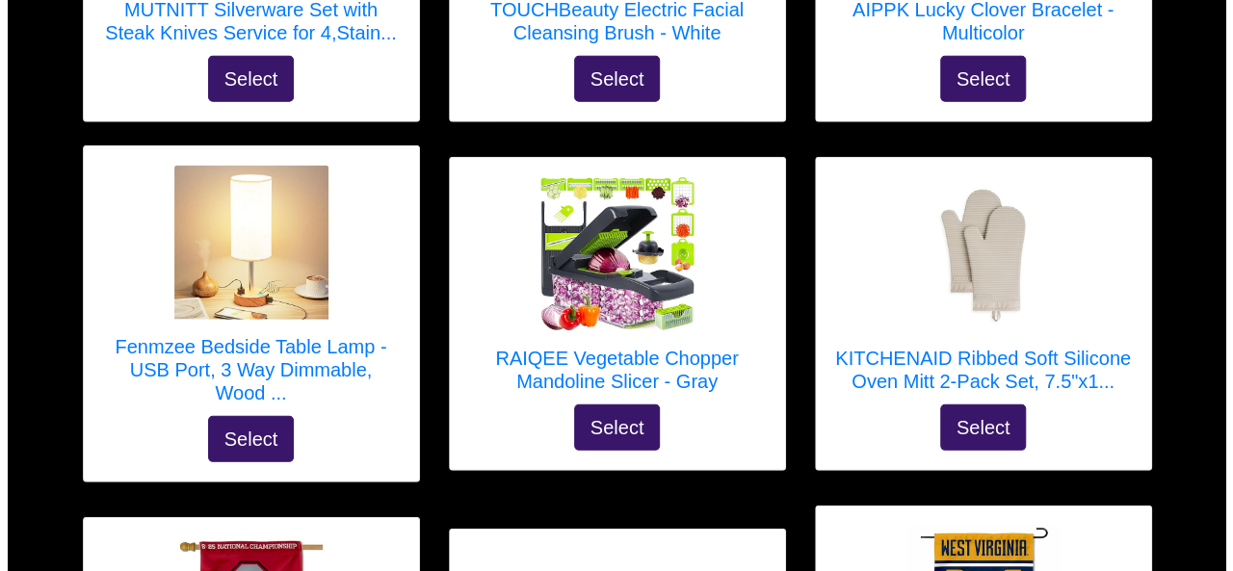
scroll to position [2540, 0]
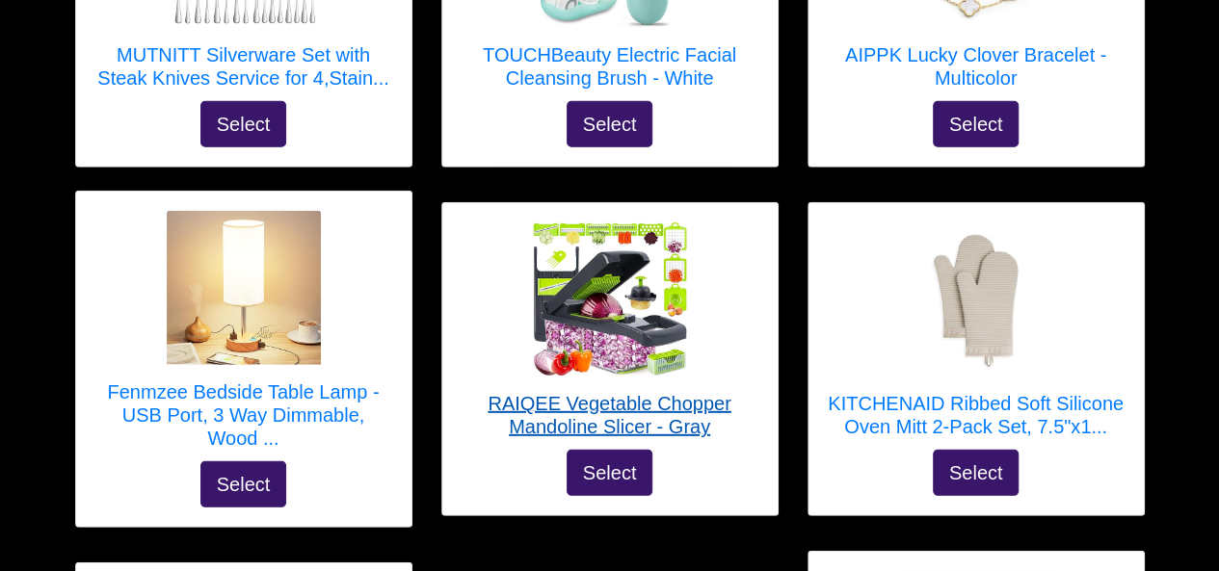
click at [599, 284] on img at bounding box center [610, 300] width 154 height 154
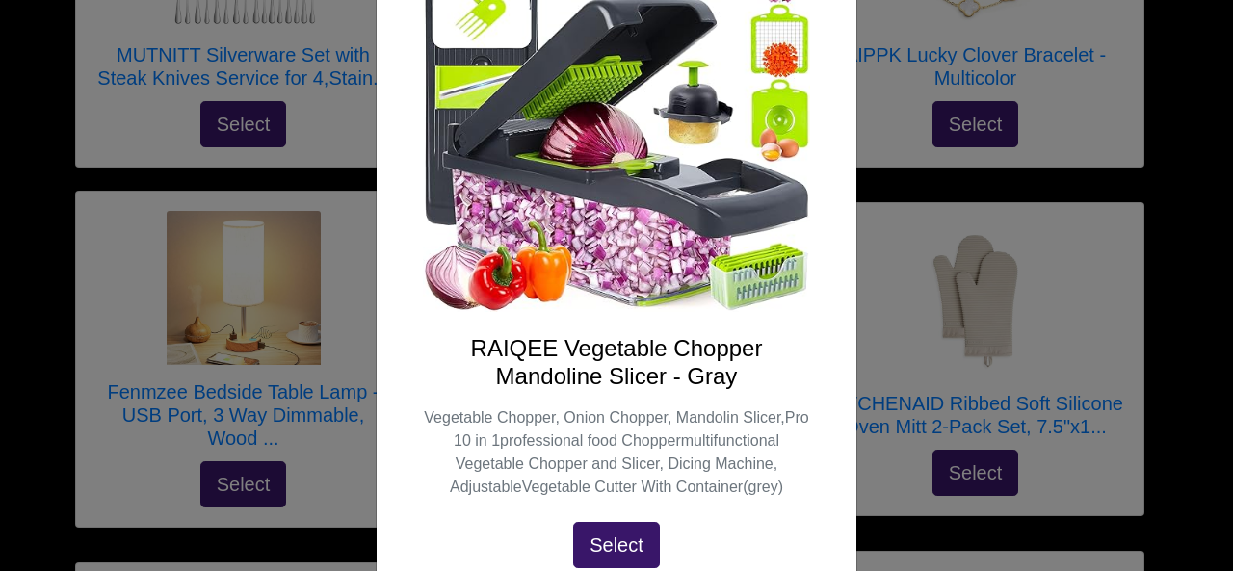
scroll to position [285, 0]
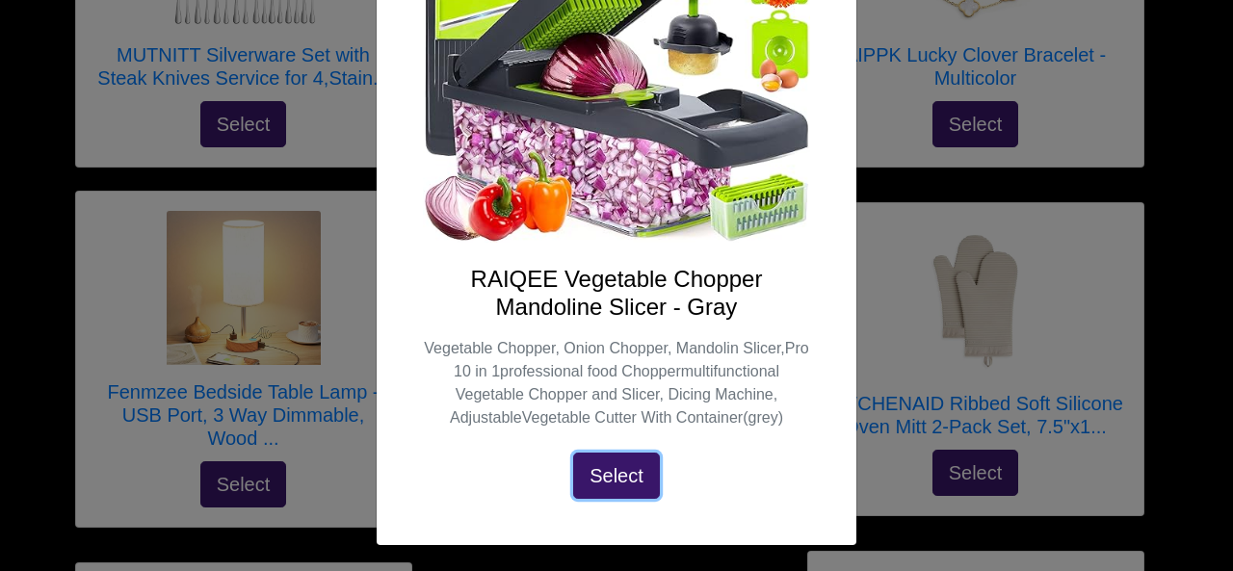
click at [616, 469] on button "Select" at bounding box center [616, 476] width 87 height 46
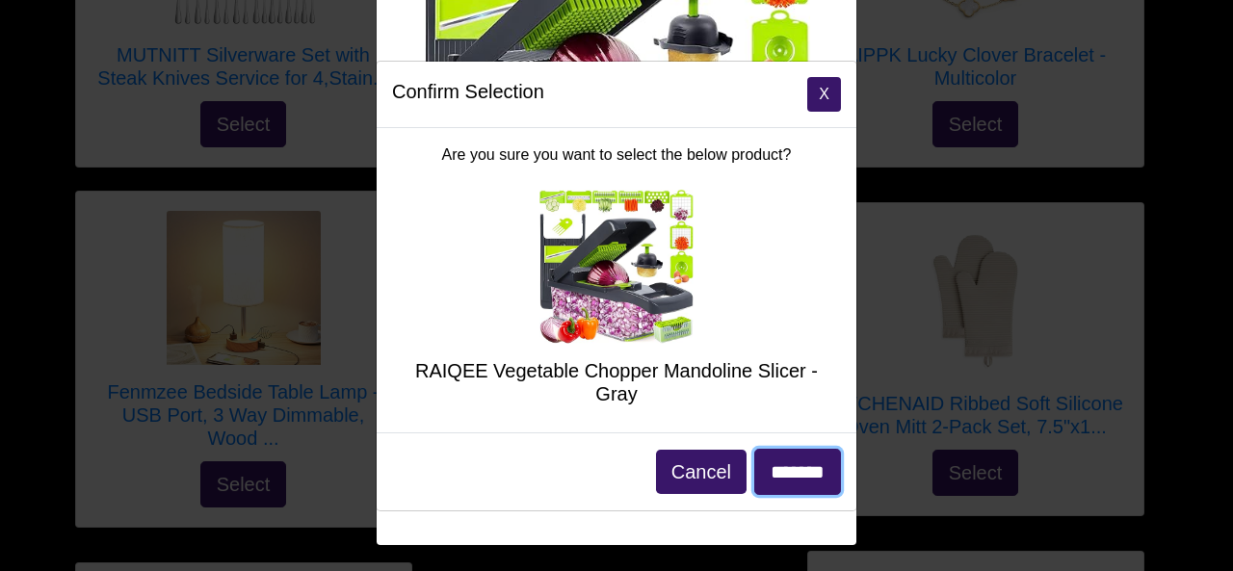
click at [763, 466] on input "*******" at bounding box center [797, 472] width 87 height 46
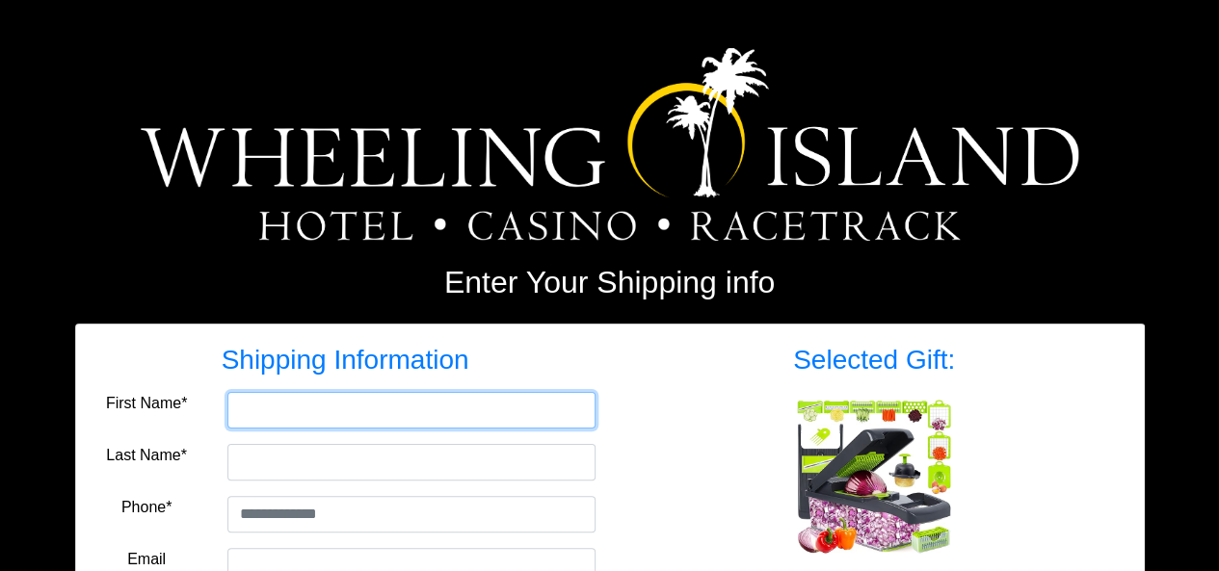
click at [411, 409] on input "First Name*" at bounding box center [411, 410] width 368 height 37
type input "*******"
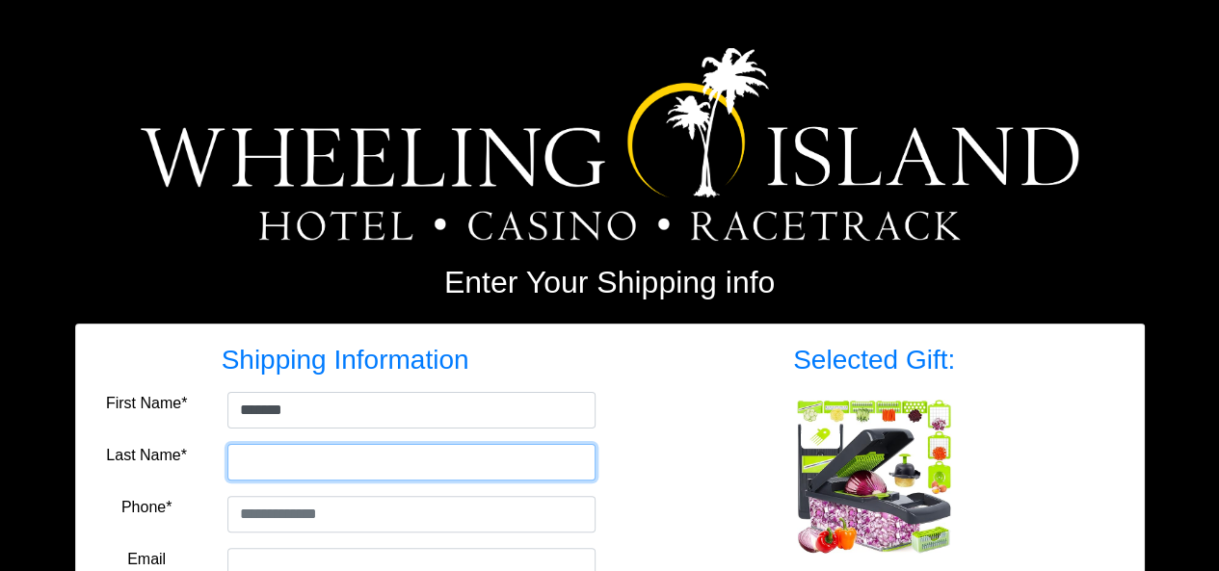
type input "******"
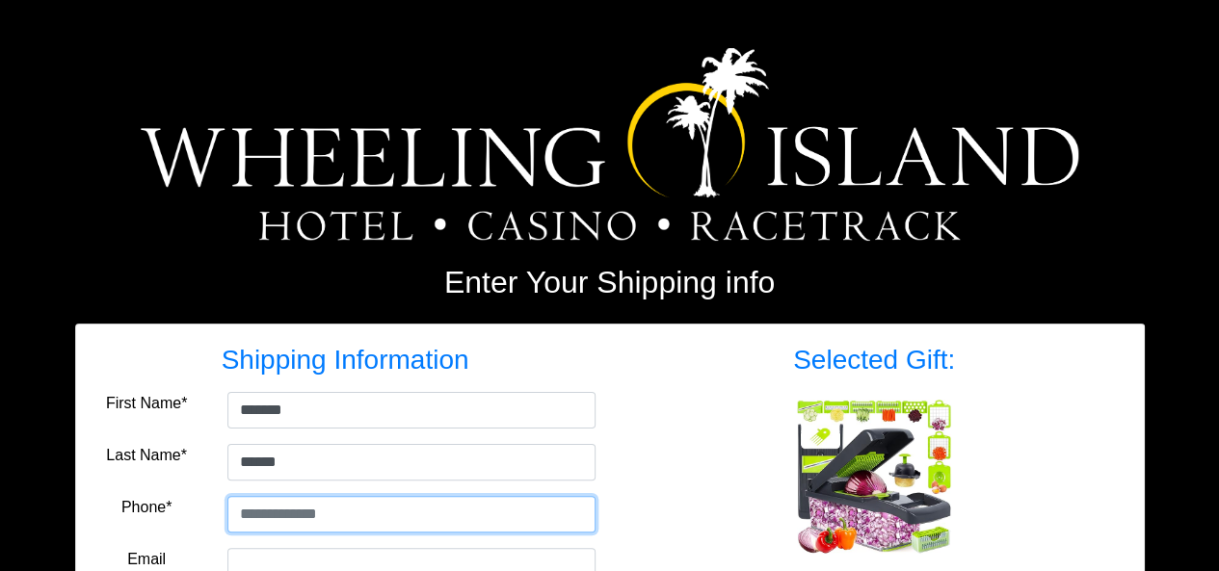
type input "**********"
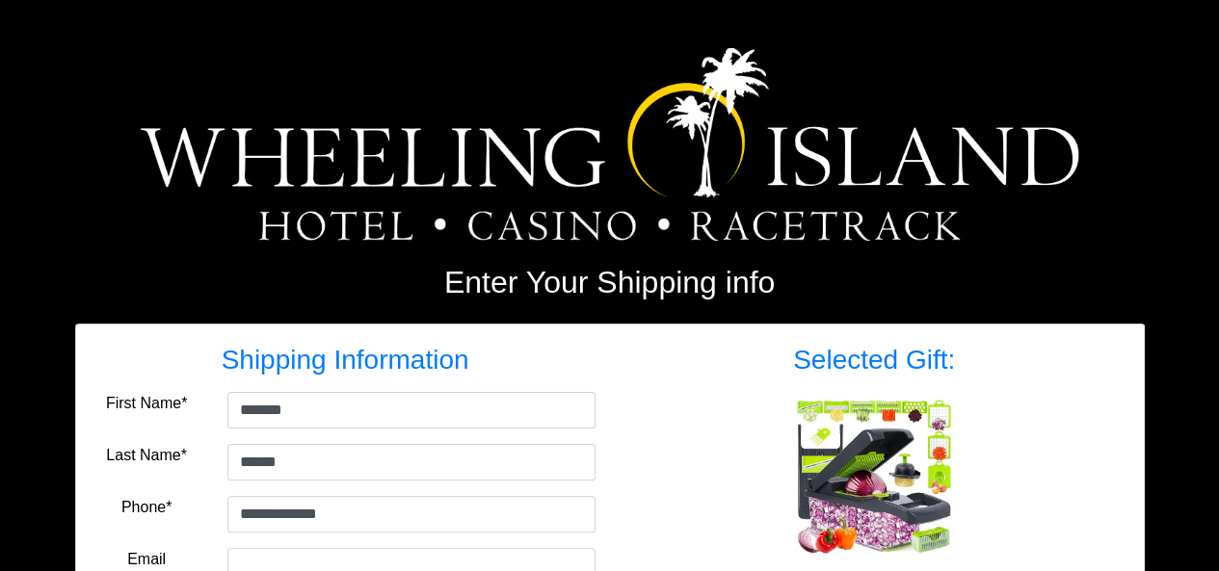
type input "**********"
type input "*****"
select select "**"
type input "*****"
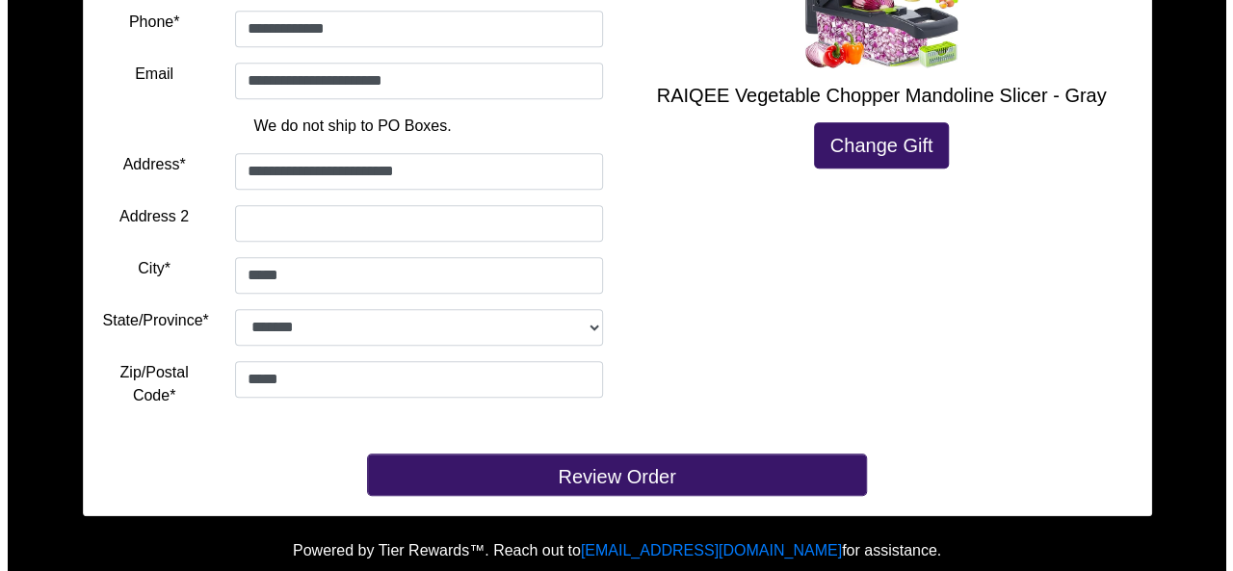
scroll to position [491, 0]
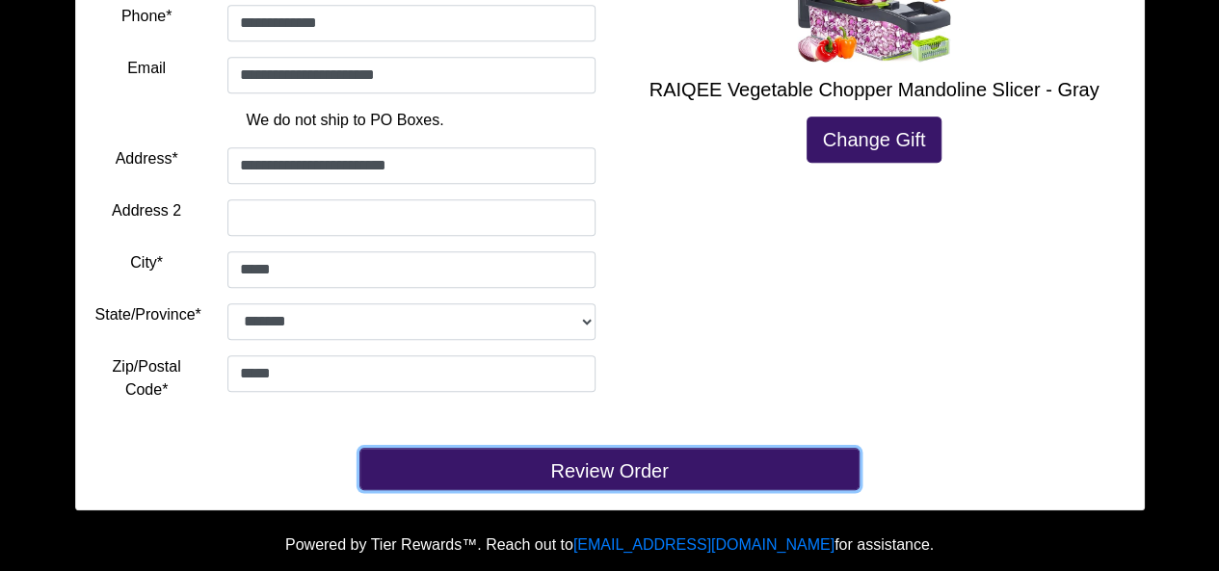
click at [595, 471] on button "Review Order" at bounding box center [609, 469] width 500 height 42
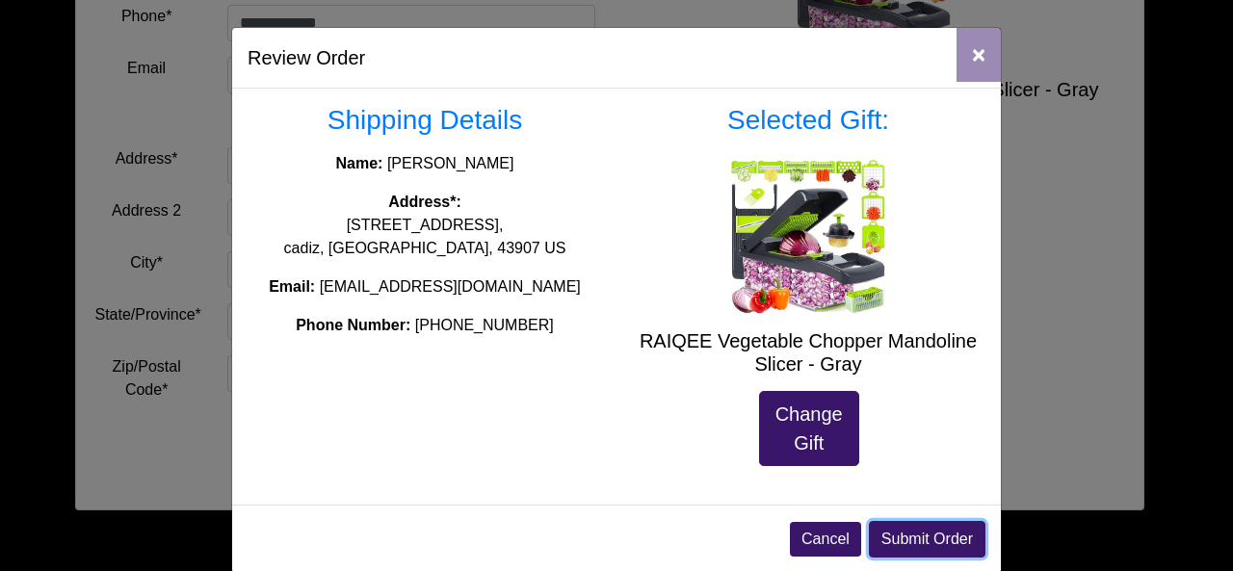
click at [889, 536] on button "Submit Order" at bounding box center [927, 539] width 117 height 37
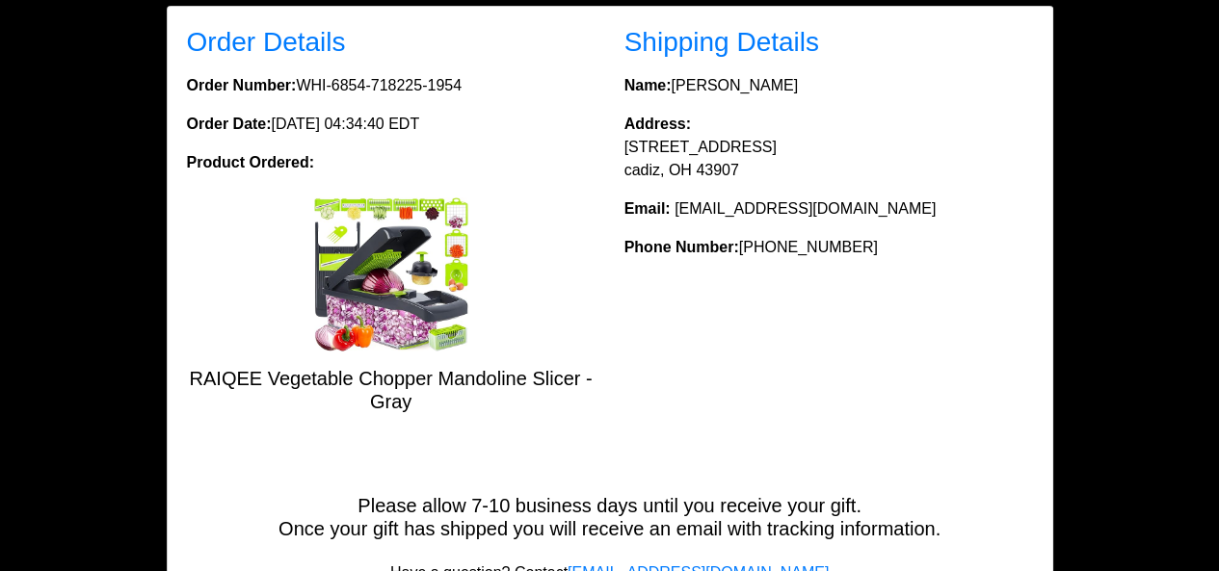
scroll to position [325, 0]
